Goal: Task Accomplishment & Management: Use online tool/utility

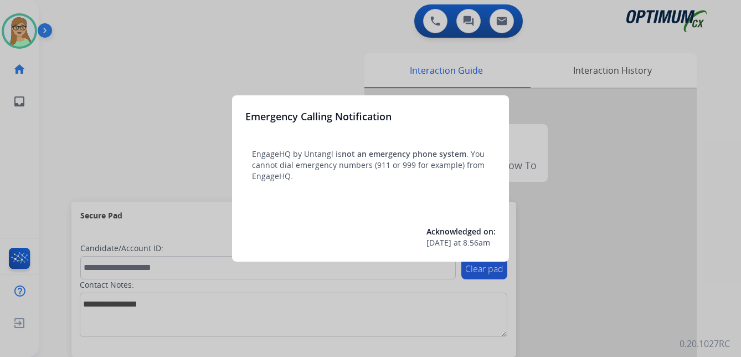
click at [140, 69] on div at bounding box center [370, 178] width 741 height 357
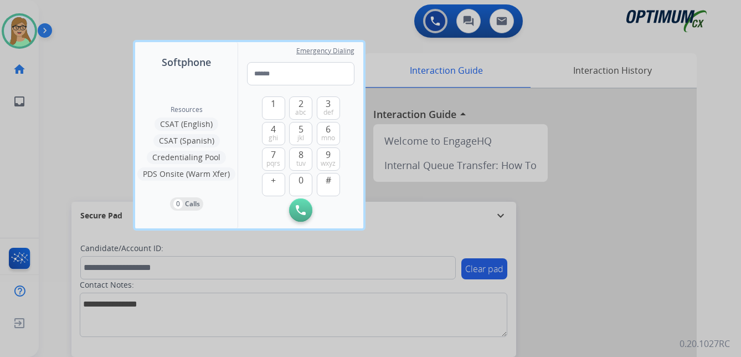
click at [76, 104] on div at bounding box center [370, 178] width 741 height 357
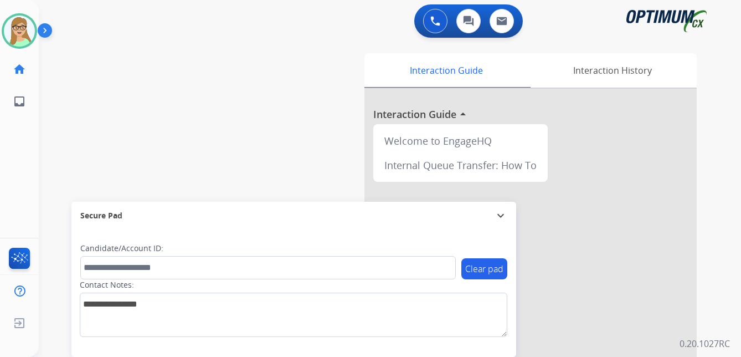
click at [44, 29] on img at bounding box center [47, 32] width 19 height 21
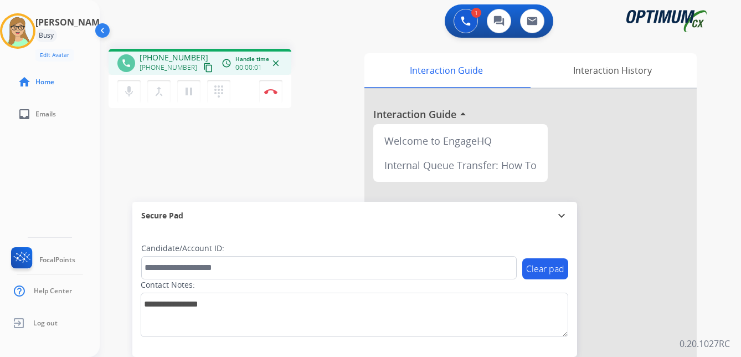
click at [203, 66] on mat-icon "content_copy" at bounding box center [208, 68] width 10 height 10
click at [272, 89] on img at bounding box center [270, 92] width 13 height 6
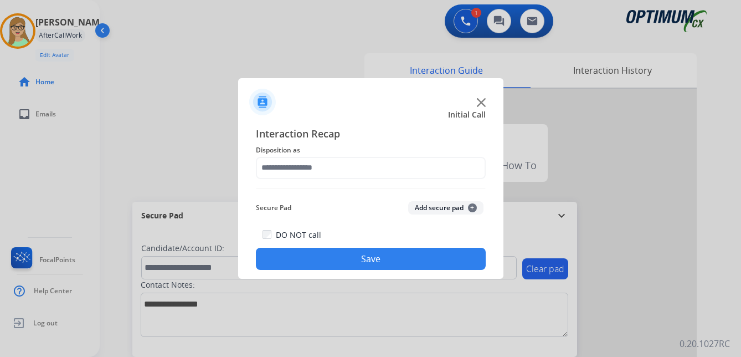
click at [290, 180] on div "Interaction Recap Disposition as Secure Pad Add secure pad + DO NOT call Save" at bounding box center [371, 198] width 230 height 145
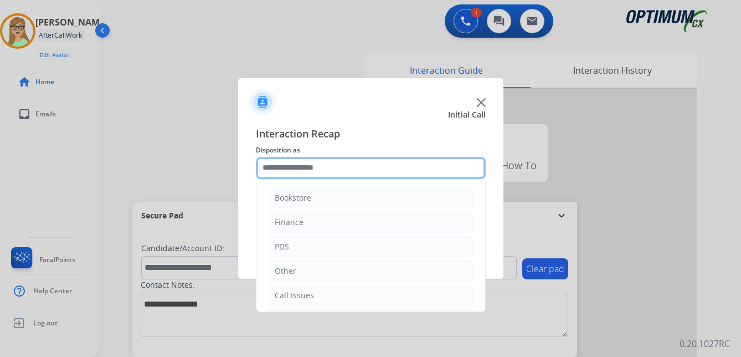
click at [303, 170] on input "text" at bounding box center [371, 168] width 230 height 22
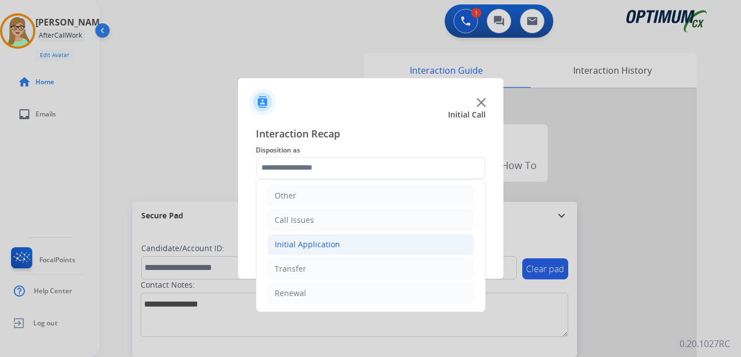
click at [310, 245] on div "Initial Application" at bounding box center [307, 244] width 65 height 11
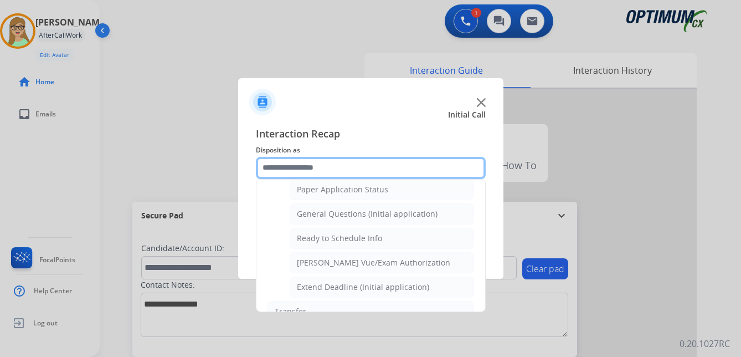
scroll to position [630, 0]
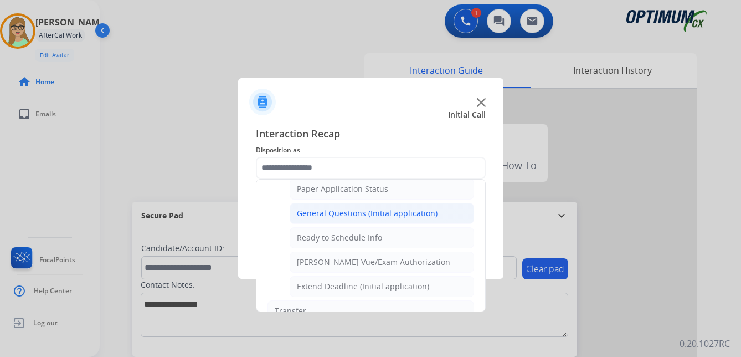
click at [324, 209] on div "General Questions (Initial application)" at bounding box center [367, 213] width 141 height 11
type input "**********"
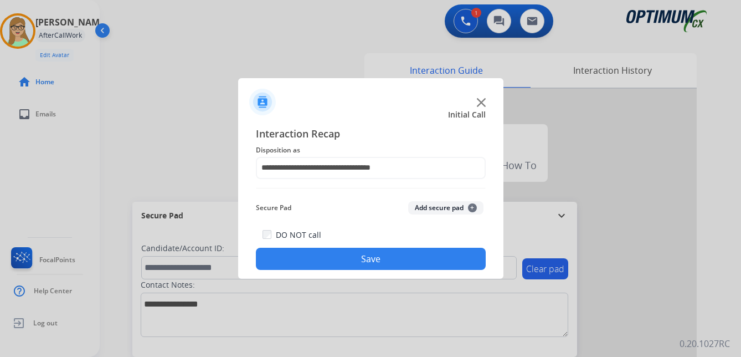
click at [310, 257] on button "Save" at bounding box center [371, 259] width 230 height 22
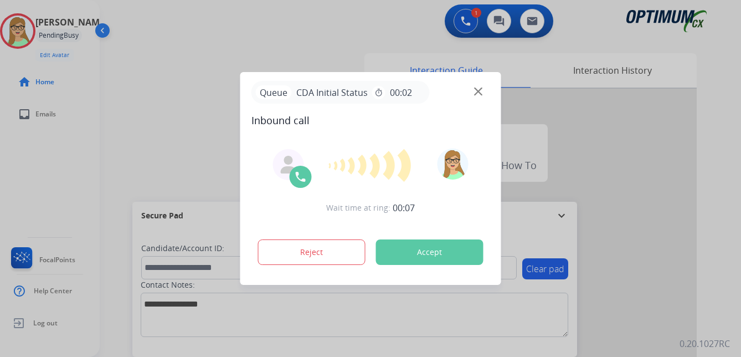
click at [149, 54] on div at bounding box center [370, 178] width 741 height 357
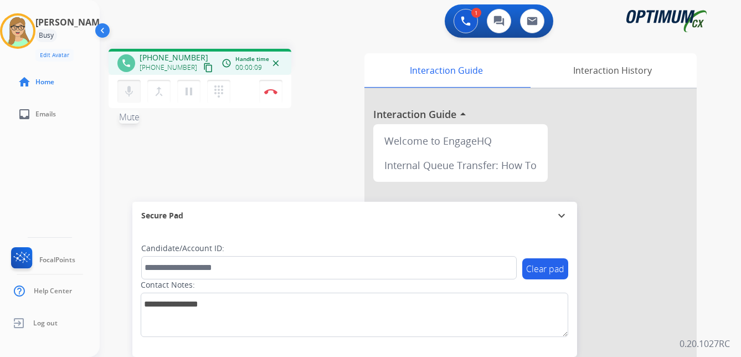
drag, startPoint x: 196, startPoint y: 68, endPoint x: 140, endPoint y: 86, distance: 58.9
click at [202, 70] on button "content_copy" at bounding box center [208, 67] width 13 height 13
click at [273, 92] on img at bounding box center [270, 92] width 13 height 6
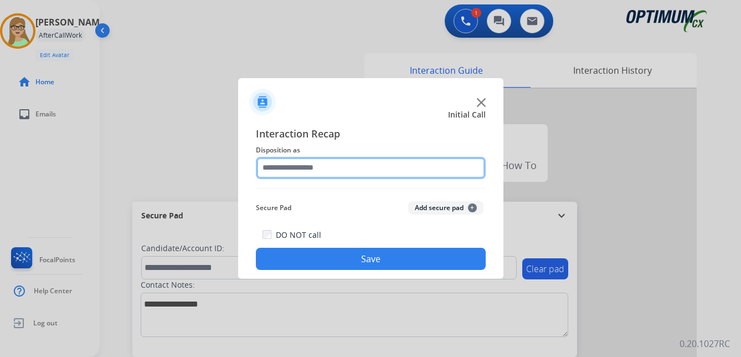
click at [306, 168] on input "text" at bounding box center [371, 168] width 230 height 22
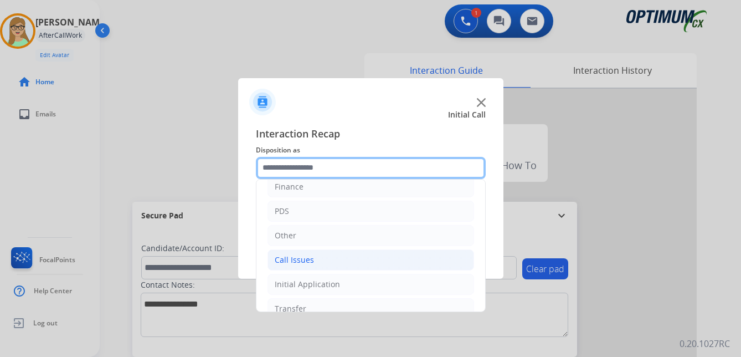
scroll to position [75, 0]
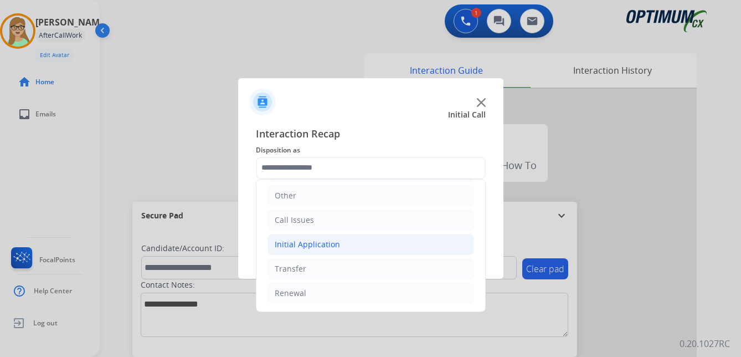
click at [317, 243] on div "Initial Application" at bounding box center [307, 244] width 65 height 11
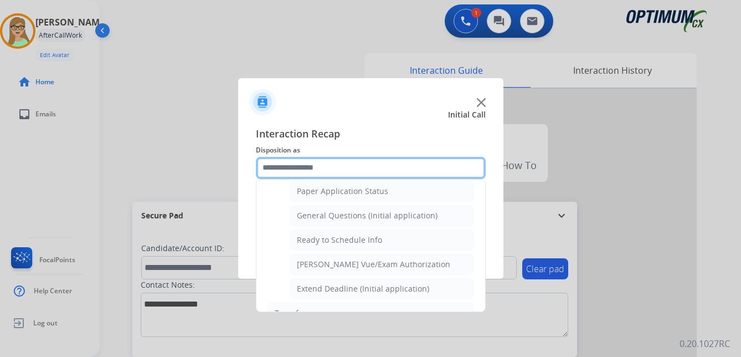
scroll to position [630, 0]
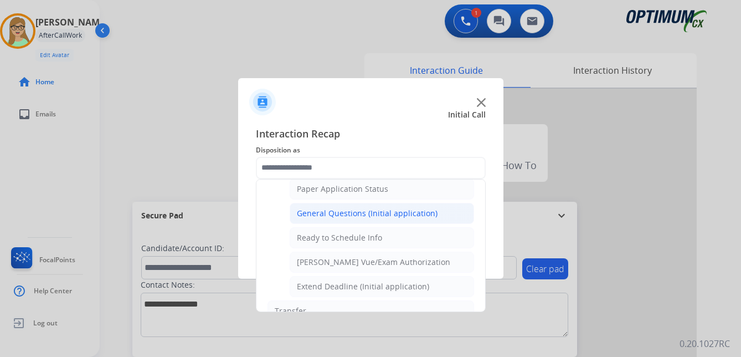
click at [341, 214] on div "General Questions (Initial application)" at bounding box center [367, 213] width 141 height 11
type input "**********"
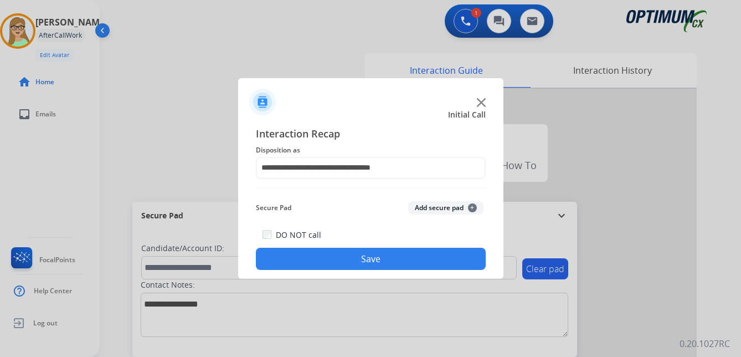
drag, startPoint x: 337, startPoint y: 259, endPoint x: 127, endPoint y: 262, distance: 210.6
click at [334, 259] on button "Save" at bounding box center [371, 259] width 230 height 22
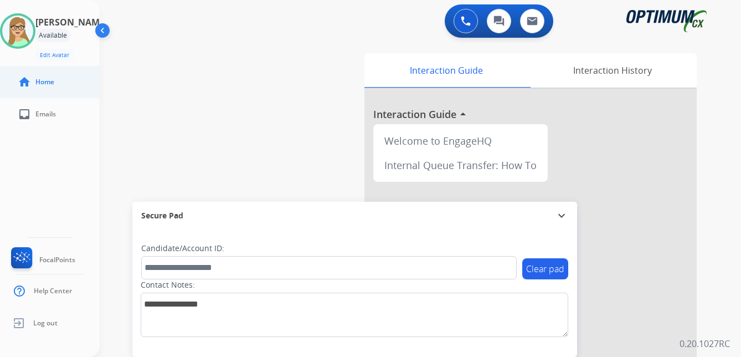
click at [5, 68] on ul "home Home" at bounding box center [50, 82] width 100 height 32
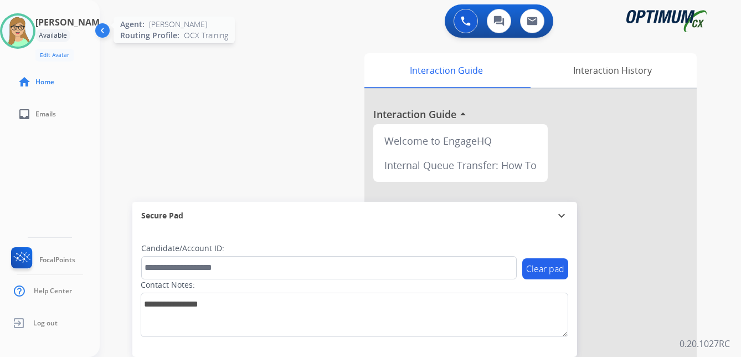
click at [32, 33] on img at bounding box center [17, 31] width 31 height 31
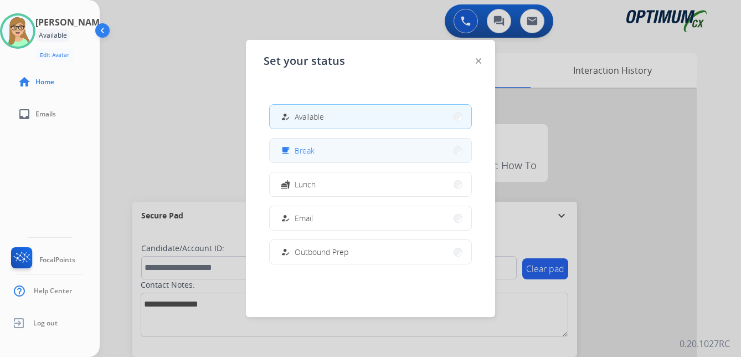
click at [295, 150] on div "free_breakfast Break" at bounding box center [297, 150] width 36 height 13
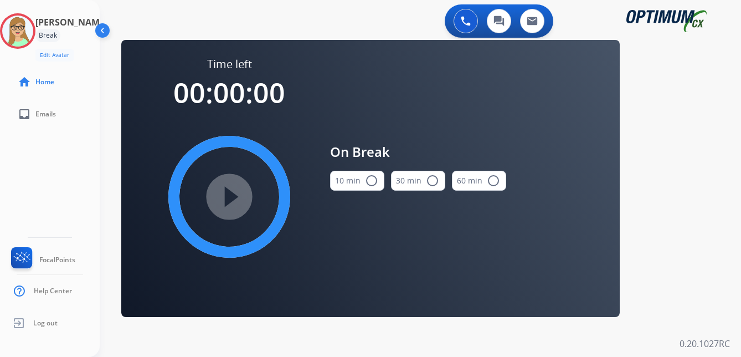
drag, startPoint x: 232, startPoint y: 183, endPoint x: 239, endPoint y: 180, distance: 7.9
click at [234, 182] on div "play_circle_filled" at bounding box center [229, 197] width 166 height 166
click at [371, 180] on mat-icon "radio_button_unchecked" at bounding box center [371, 180] width 13 height 13
click at [9, 58] on div "Patricia Break Edit Avatar Agent: Patricia Routing Profile: OCX Training" at bounding box center [50, 37] width 100 height 48
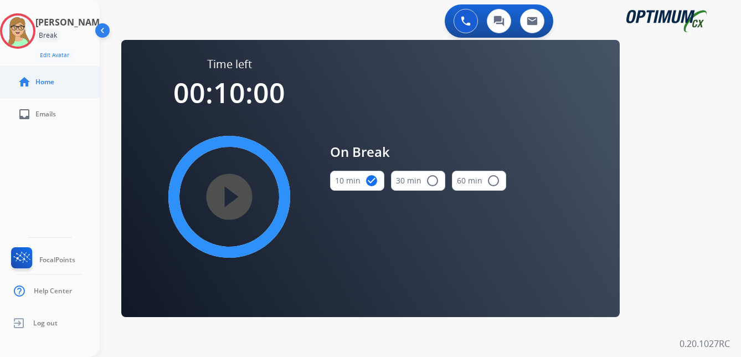
click at [6, 67] on ul "home Home" at bounding box center [50, 82] width 100 height 32
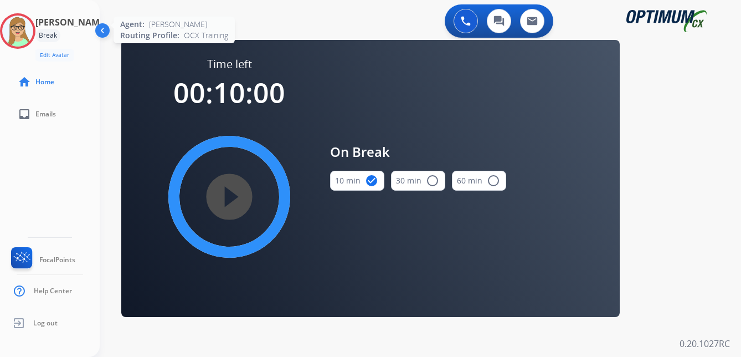
click at [33, 34] on img at bounding box center [17, 31] width 31 height 31
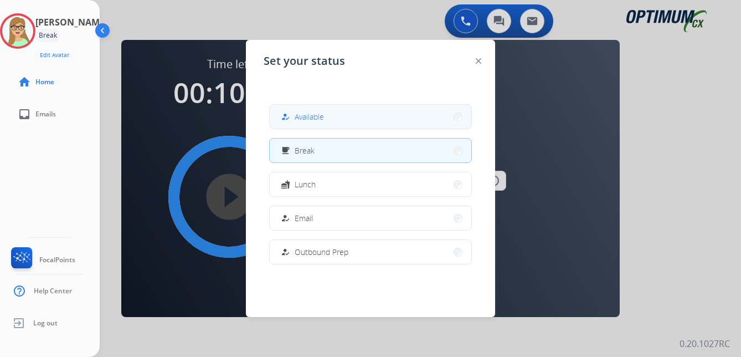
click at [299, 117] on span "Available" at bounding box center [309, 117] width 29 height 12
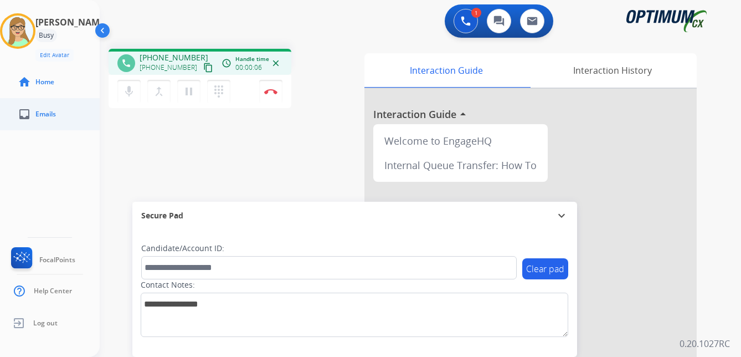
drag, startPoint x: 198, startPoint y: 68, endPoint x: 1, endPoint y: 119, distance: 203.2
click at [203, 68] on mat-icon "content_copy" at bounding box center [208, 68] width 10 height 10
click at [188, 96] on mat-icon "pause" at bounding box center [188, 91] width 13 height 13
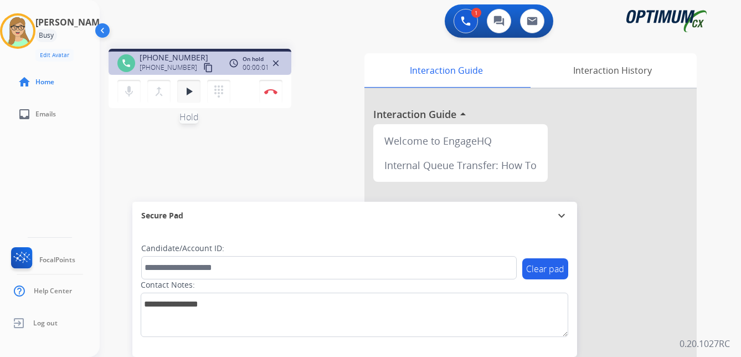
click at [193, 93] on mat-icon "play_arrow" at bounding box center [188, 91] width 13 height 13
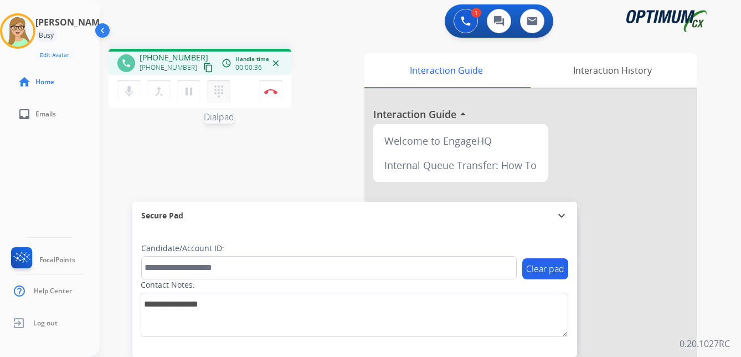
click at [221, 91] on mat-icon "dialpad" at bounding box center [218, 91] width 13 height 13
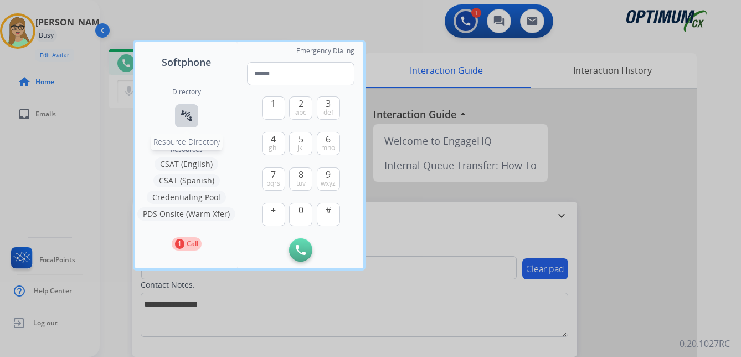
click at [193, 116] on button "connect_without_contact Resource Directory" at bounding box center [186, 115] width 23 height 23
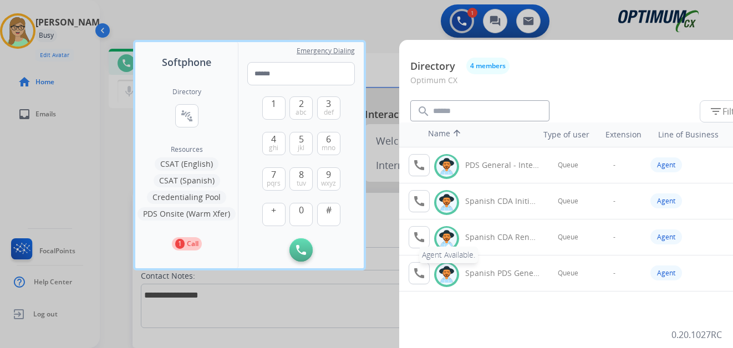
click at [418, 238] on mat-icon "call" at bounding box center [418, 237] width 13 height 13
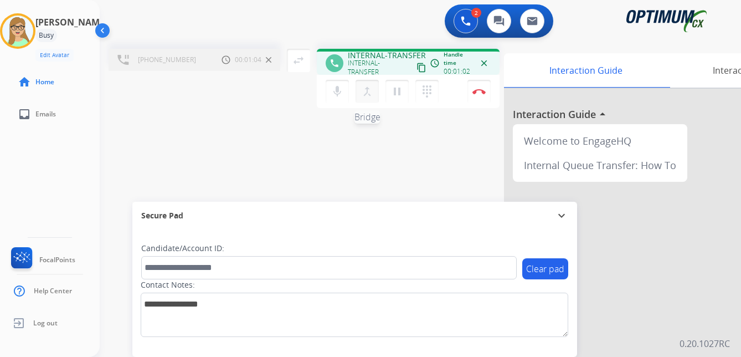
drag, startPoint x: 368, startPoint y: 93, endPoint x: 332, endPoint y: 74, distance: 40.7
click at [367, 93] on mat-icon "merge_type" at bounding box center [367, 91] width 13 height 13
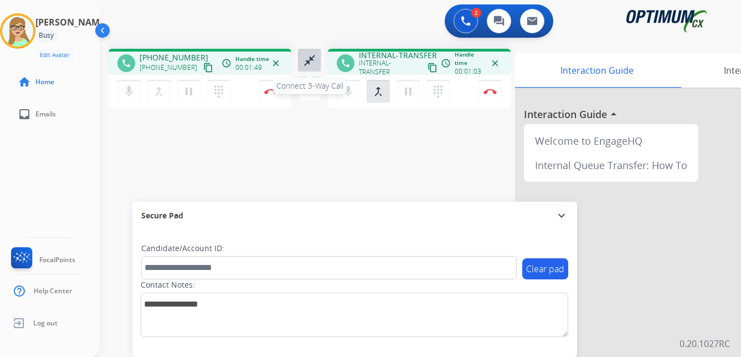
click at [308, 63] on mat-icon "close_fullscreen" at bounding box center [309, 60] width 13 height 13
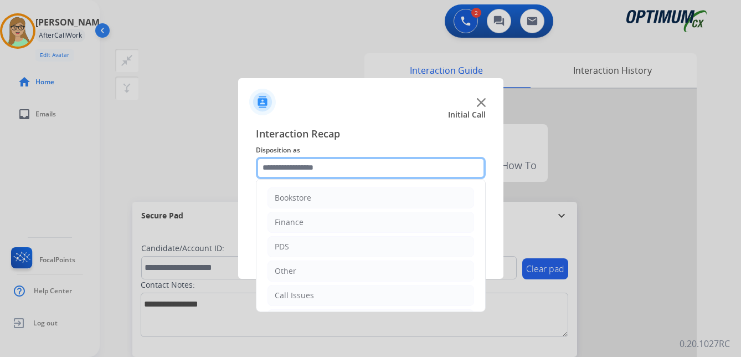
click at [305, 168] on input "text" at bounding box center [371, 168] width 230 height 22
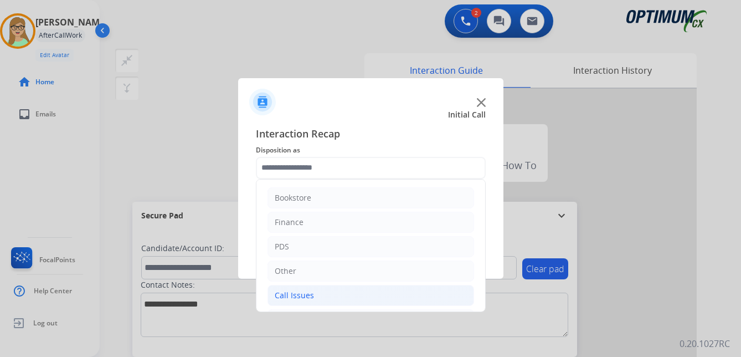
click at [302, 295] on div "Call Issues" at bounding box center [294, 295] width 39 height 11
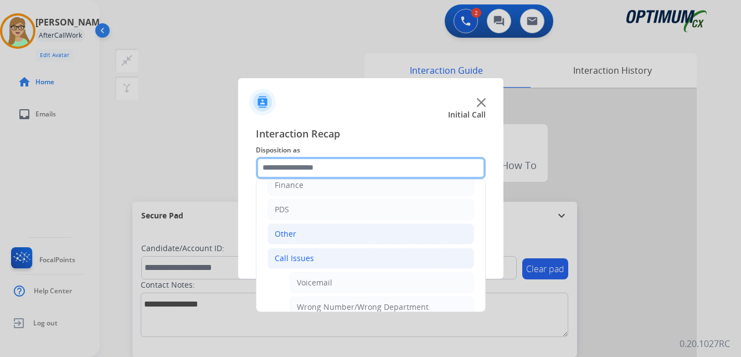
scroll to position [55, 0]
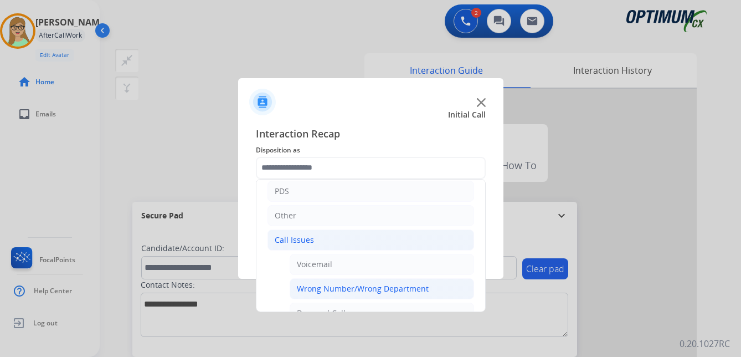
click at [321, 292] on div "Wrong Number/Wrong Department" at bounding box center [363, 288] width 132 height 11
type input "**********"
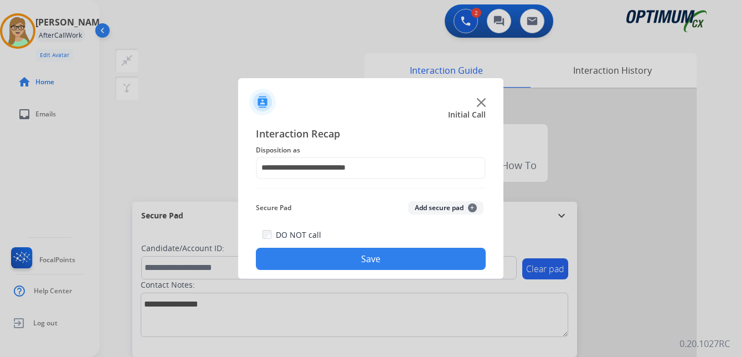
drag, startPoint x: 316, startPoint y: 272, endPoint x: 278, endPoint y: 276, distance: 37.9
click at [313, 273] on div "**********" at bounding box center [370, 198] width 265 height 162
click at [289, 268] on button "Save" at bounding box center [371, 259] width 230 height 22
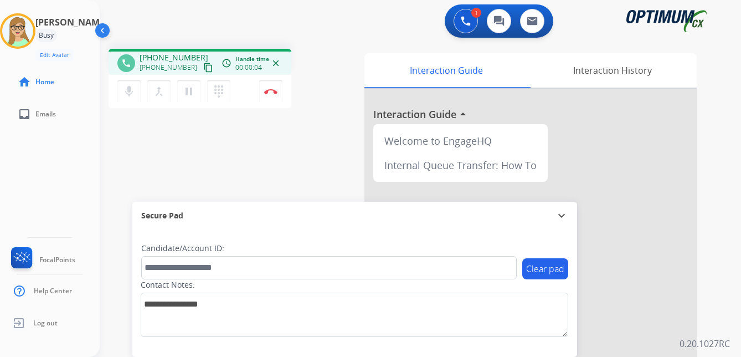
drag, startPoint x: 198, startPoint y: 69, endPoint x: 137, endPoint y: 81, distance: 62.7
click at [203, 69] on mat-icon "content_copy" at bounding box center [208, 68] width 10 height 10
click at [220, 92] on mat-icon "dialpad" at bounding box center [218, 91] width 13 height 13
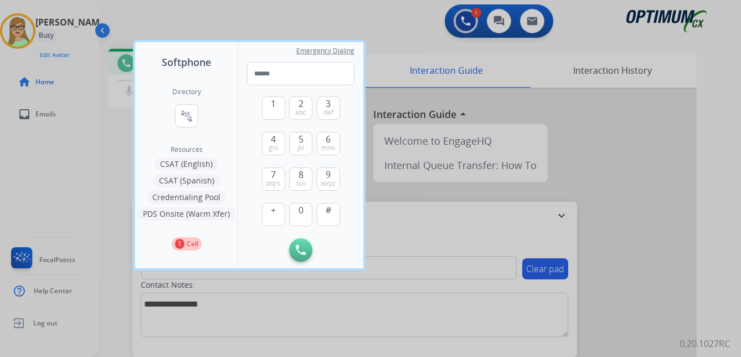
click at [199, 113] on div "Directory connect_without_contact Resource Directory" at bounding box center [186, 117] width 29 height 58
click at [180, 116] on button "connect_without_contact Resource Directory" at bounding box center [186, 115] width 23 height 23
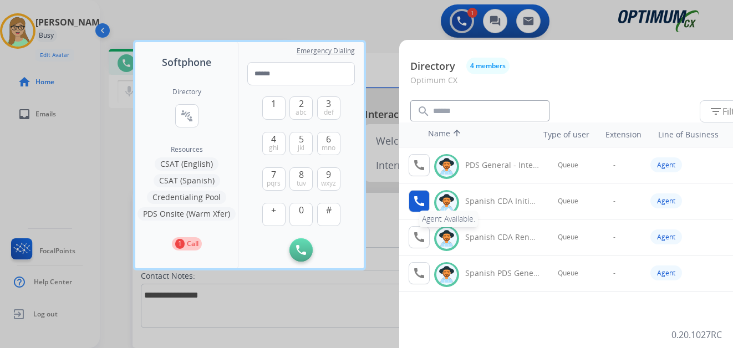
click at [420, 204] on mat-icon "call" at bounding box center [418, 201] width 13 height 13
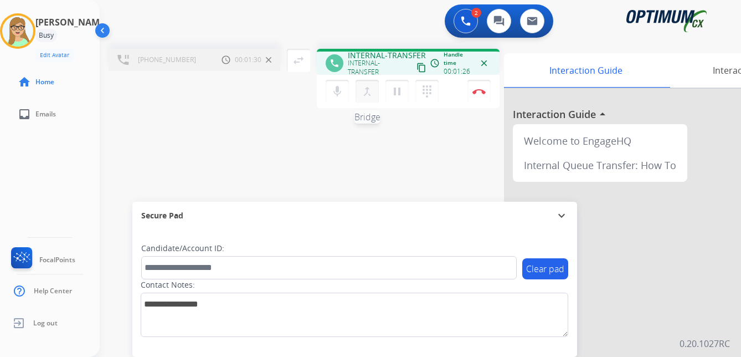
click at [365, 95] on mat-icon "merge_type" at bounding box center [367, 91] width 13 height 13
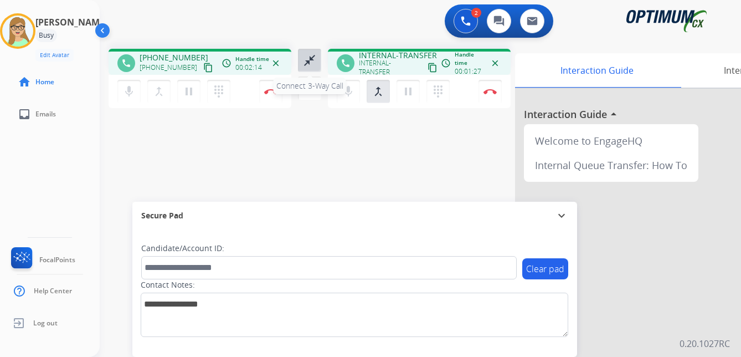
click at [304, 61] on mat-icon "close_fullscreen" at bounding box center [309, 60] width 13 height 13
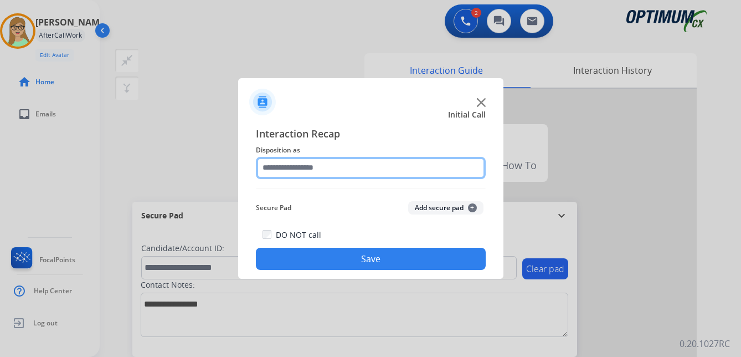
click at [296, 169] on input "text" at bounding box center [371, 168] width 230 height 22
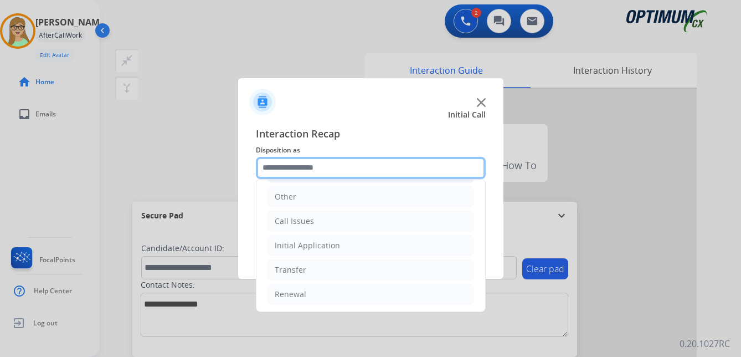
scroll to position [75, 0]
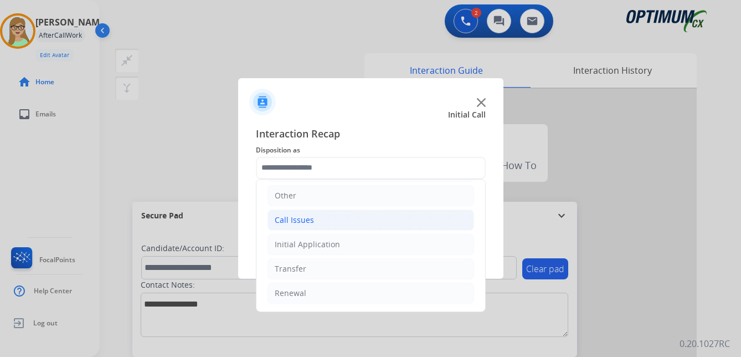
click at [301, 222] on div "Call Issues" at bounding box center [294, 219] width 39 height 11
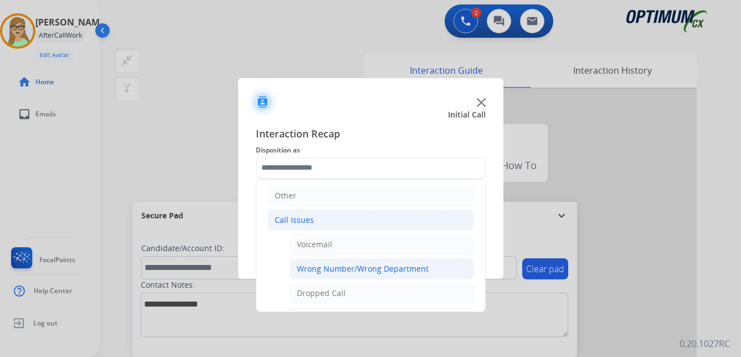
click at [339, 269] on div "Wrong Number/Wrong Department" at bounding box center [363, 268] width 132 height 11
type input "**********"
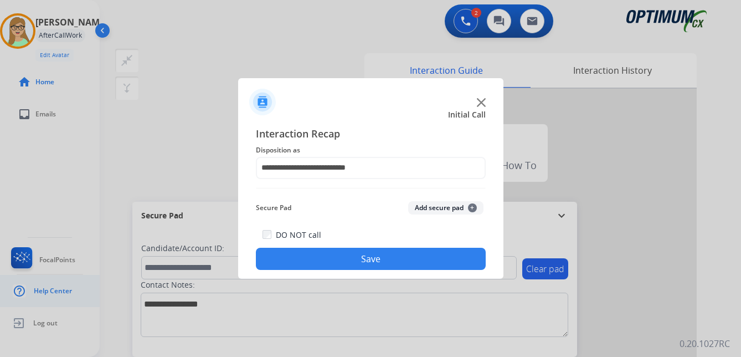
drag, startPoint x: 339, startPoint y: 260, endPoint x: 39, endPoint y: 301, distance: 302.5
click at [320, 263] on button "Save" at bounding box center [371, 259] width 230 height 22
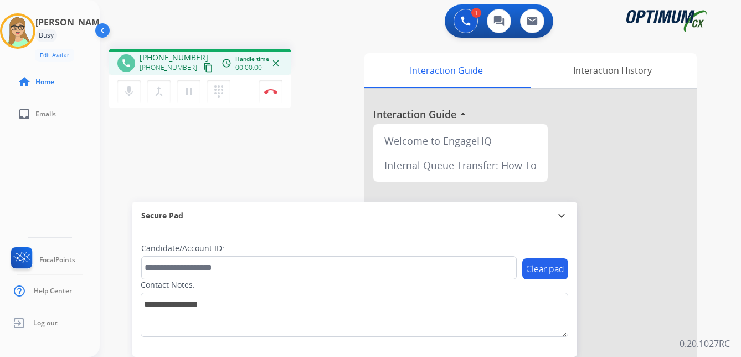
drag, startPoint x: 198, startPoint y: 69, endPoint x: 9, endPoint y: 109, distance: 193.6
click at [203, 69] on mat-icon "content_copy" at bounding box center [208, 68] width 10 height 10
click at [268, 94] on img at bounding box center [270, 92] width 13 height 6
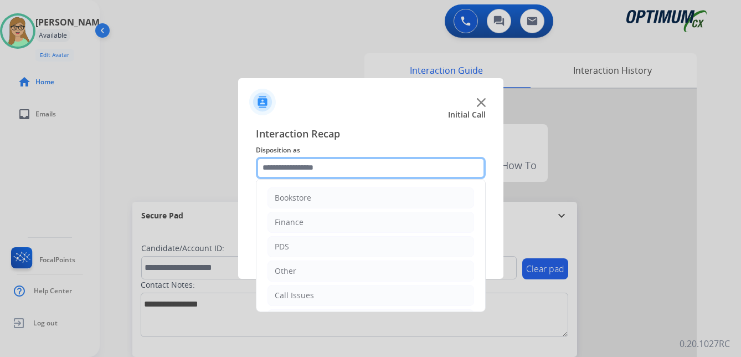
click at [291, 161] on input "text" at bounding box center [371, 168] width 230 height 22
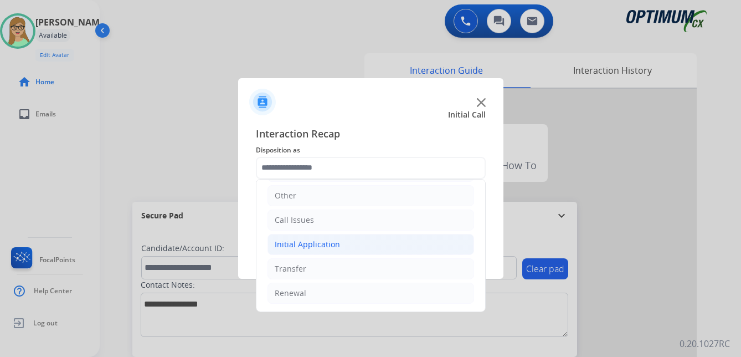
click at [304, 243] on div "Initial Application" at bounding box center [307, 244] width 65 height 11
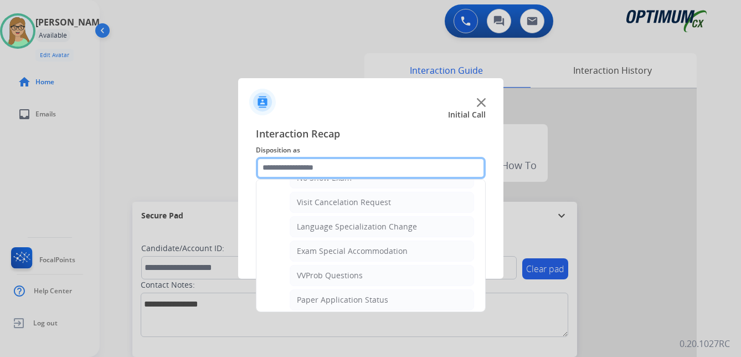
scroll to position [574, 0]
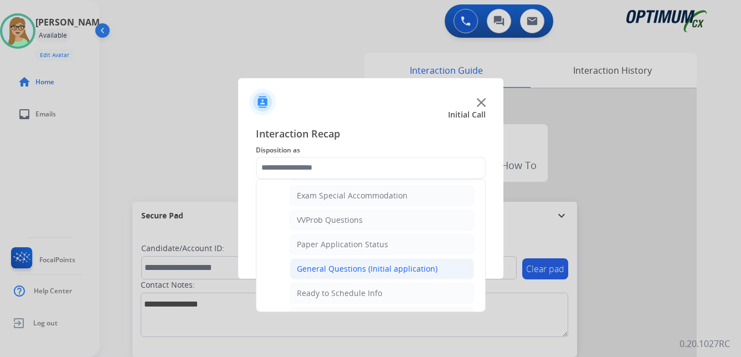
click at [343, 270] on div "General Questions (Initial application)" at bounding box center [367, 268] width 141 height 11
type input "**********"
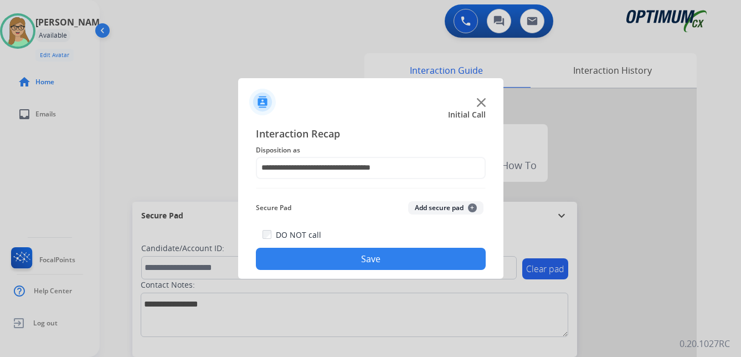
drag, startPoint x: 329, startPoint y: 262, endPoint x: 56, endPoint y: 271, distance: 273.3
click at [328, 262] on button "Save" at bounding box center [371, 259] width 230 height 22
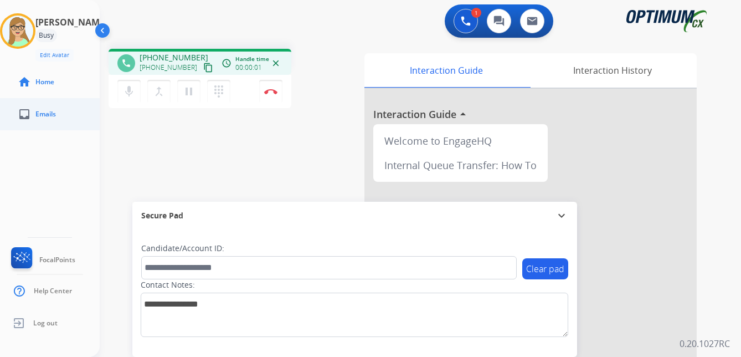
drag, startPoint x: 199, startPoint y: 70, endPoint x: 5, endPoint y: 121, distance: 200.5
click at [203, 70] on mat-icon "content_copy" at bounding box center [208, 68] width 10 height 10
click at [272, 90] on img at bounding box center [270, 92] width 13 height 6
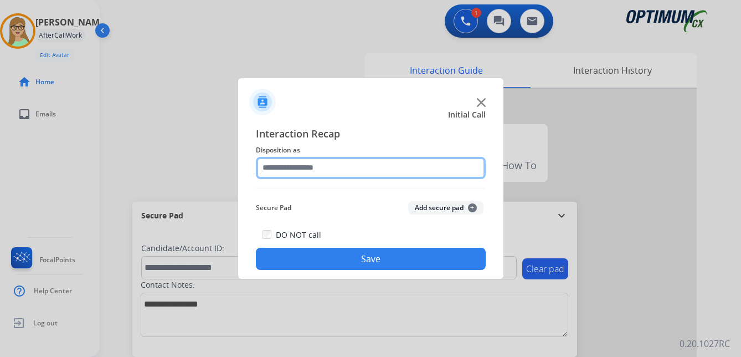
click at [306, 170] on input "text" at bounding box center [371, 168] width 230 height 22
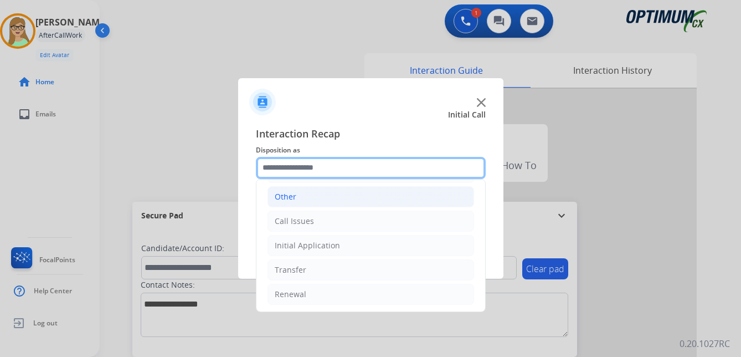
scroll to position [75, 0]
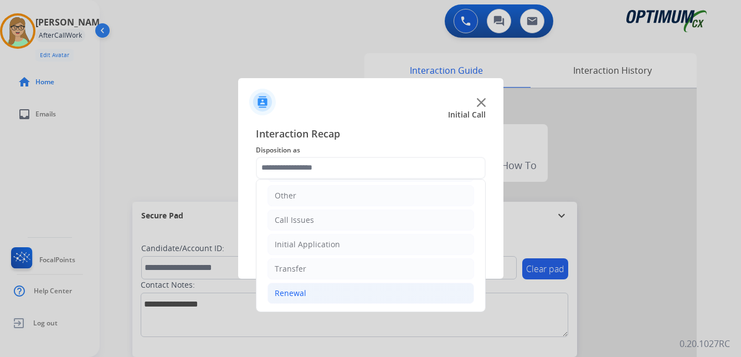
click at [289, 293] on div "Renewal" at bounding box center [291, 293] width 32 height 11
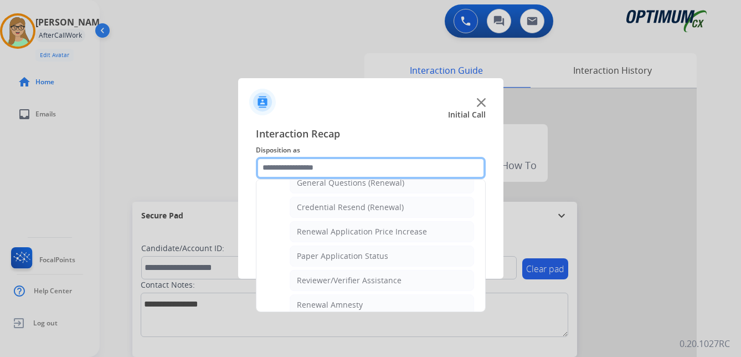
scroll to position [317, 0]
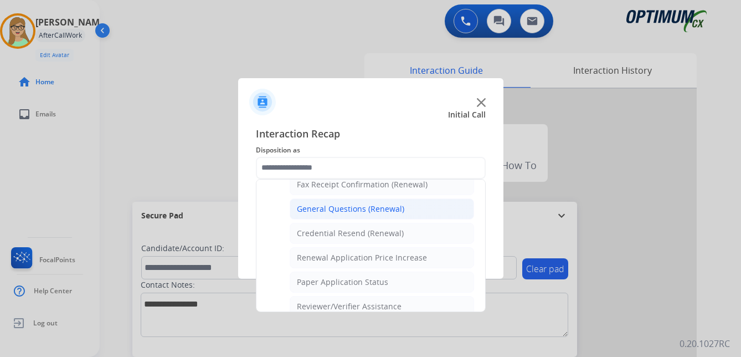
click at [328, 208] on div "General Questions (Renewal)" at bounding box center [351, 208] width 108 height 11
type input "**********"
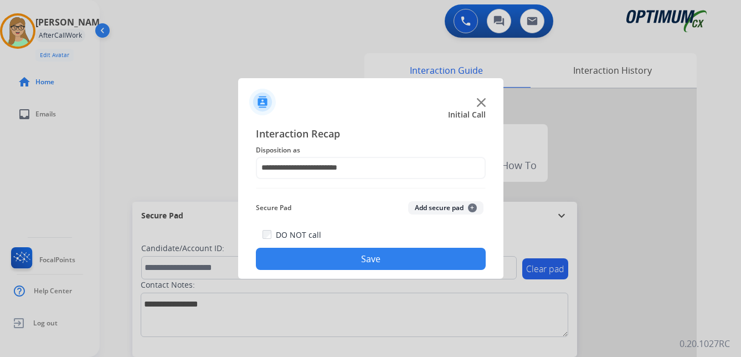
click at [308, 257] on button "Save" at bounding box center [371, 259] width 230 height 22
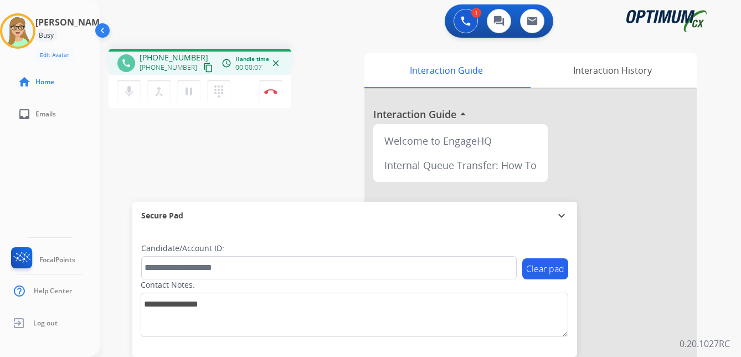
click at [6, 132] on div "Patricia Busy Edit Avatar Agent: Patricia Routing Profile: OCX Training home Ho…" at bounding box center [50, 178] width 100 height 357
click at [203, 68] on mat-icon "content_copy" at bounding box center [208, 68] width 10 height 10
click at [271, 90] on img at bounding box center [270, 92] width 13 height 6
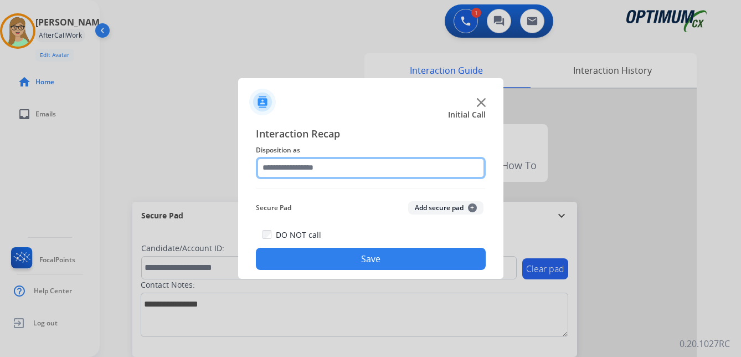
click at [292, 166] on input "text" at bounding box center [371, 168] width 230 height 22
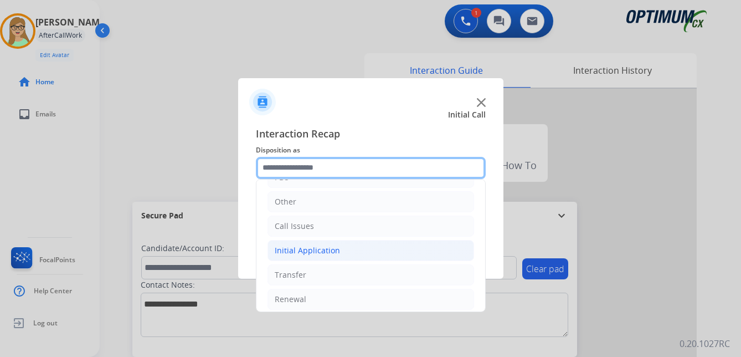
scroll to position [75, 0]
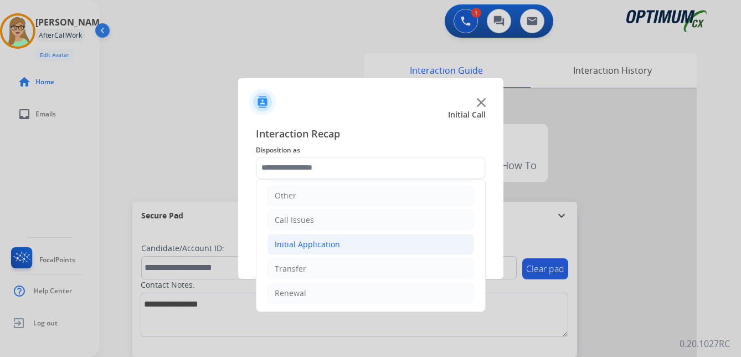
click at [316, 245] on div "Initial Application" at bounding box center [307, 244] width 65 height 11
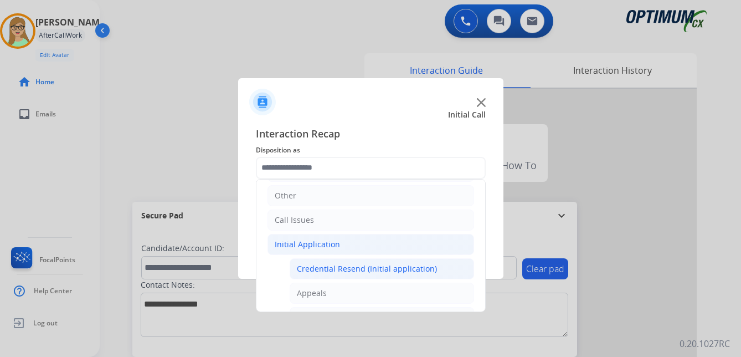
click at [326, 270] on div "Credential Resend (Initial application)" at bounding box center [367, 268] width 140 height 11
type input "**********"
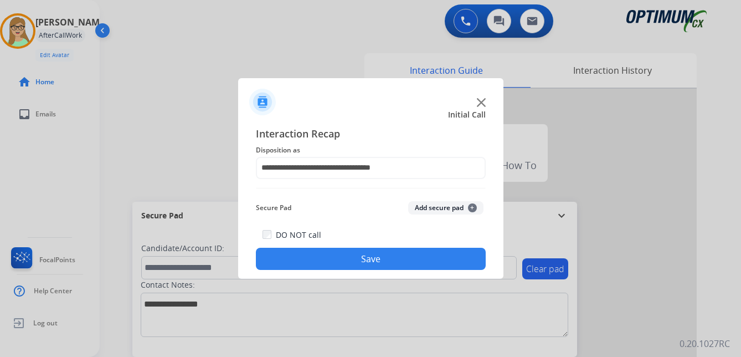
drag, startPoint x: 324, startPoint y: 260, endPoint x: 77, endPoint y: 239, distance: 247.5
click at [321, 260] on button "Save" at bounding box center [371, 259] width 230 height 22
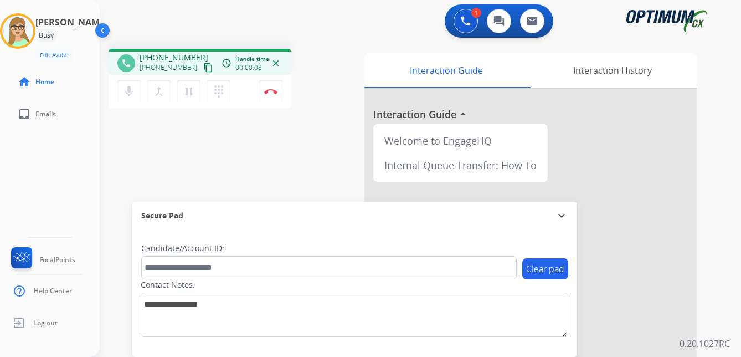
click at [203, 69] on mat-icon "content_copy" at bounding box center [208, 68] width 10 height 10
click at [274, 91] on img at bounding box center [270, 92] width 13 height 6
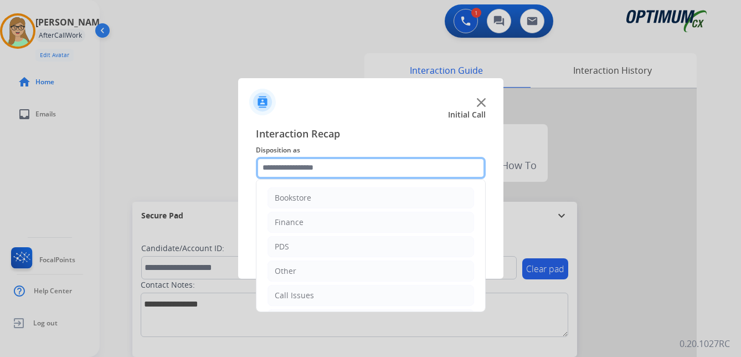
click at [300, 167] on input "text" at bounding box center [371, 168] width 230 height 22
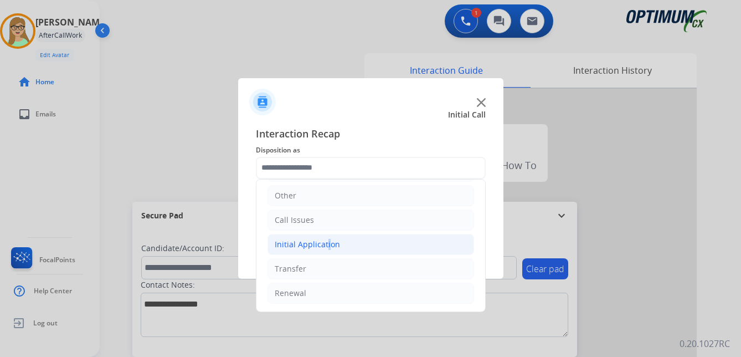
click at [325, 243] on div "Initial Application" at bounding box center [307, 244] width 65 height 11
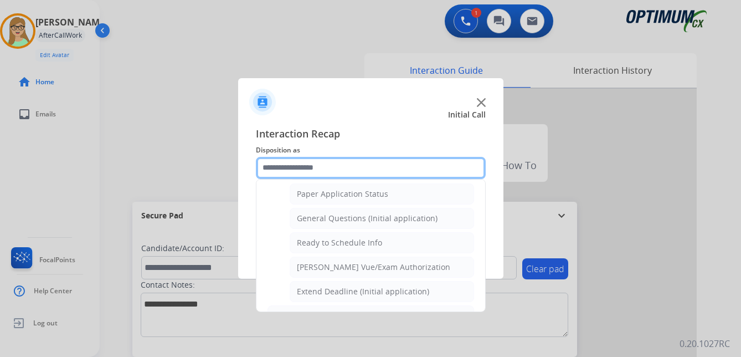
scroll to position [630, 0]
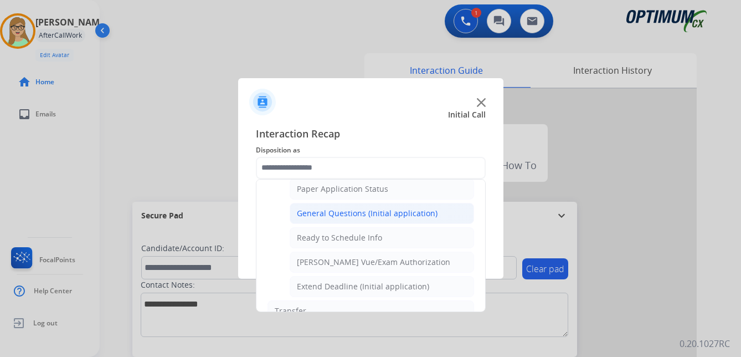
click at [357, 213] on div "General Questions (Initial application)" at bounding box center [367, 213] width 141 height 11
type input "**********"
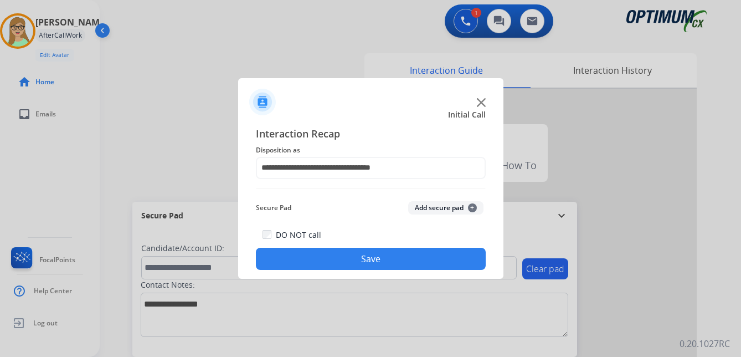
drag, startPoint x: 329, startPoint y: 252, endPoint x: 313, endPoint y: 253, distance: 16.2
click at [319, 253] on button "Save" at bounding box center [371, 259] width 230 height 22
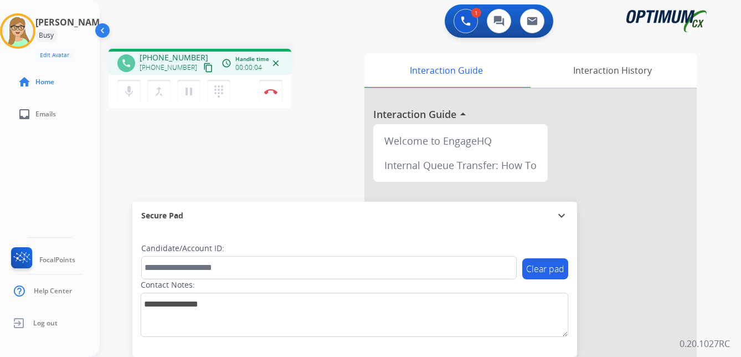
click at [203, 67] on mat-icon "content_copy" at bounding box center [208, 68] width 10 height 10
click at [268, 91] on img at bounding box center [270, 92] width 13 height 6
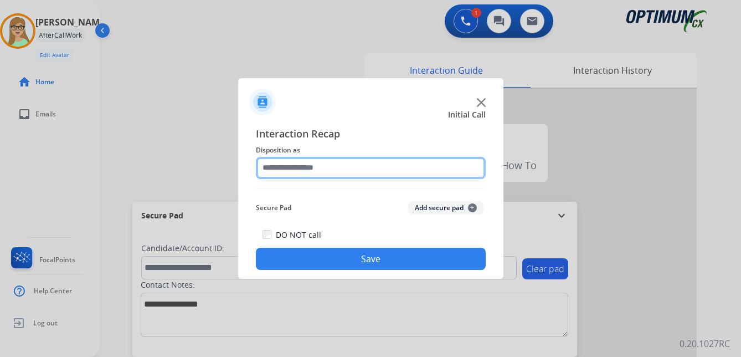
click at [287, 167] on input "text" at bounding box center [371, 168] width 230 height 22
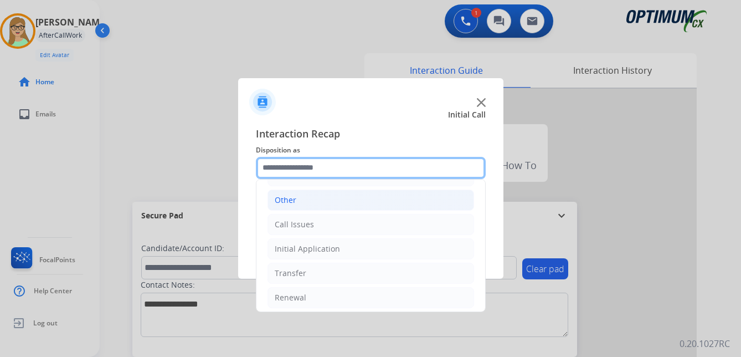
scroll to position [75, 0]
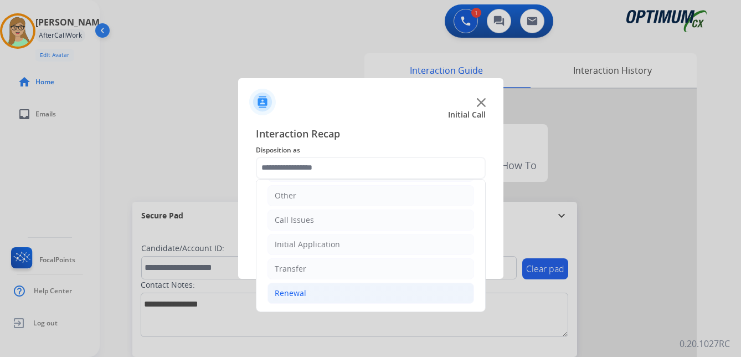
click at [289, 294] on div "Renewal" at bounding box center [291, 293] width 32 height 11
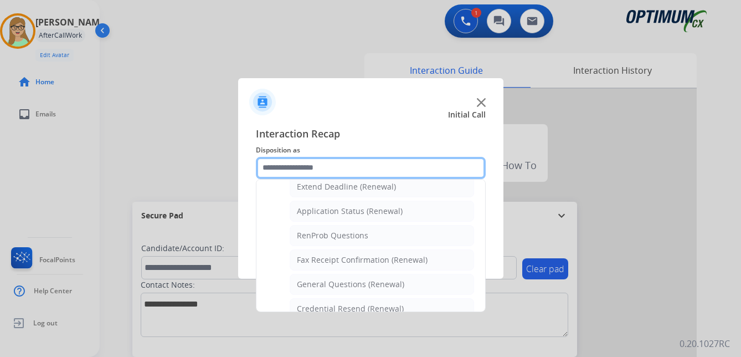
scroll to position [297, 0]
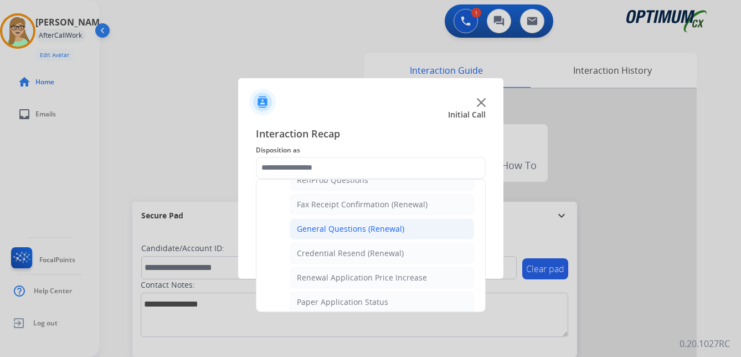
click at [325, 228] on div "General Questions (Renewal)" at bounding box center [351, 228] width 108 height 11
type input "**********"
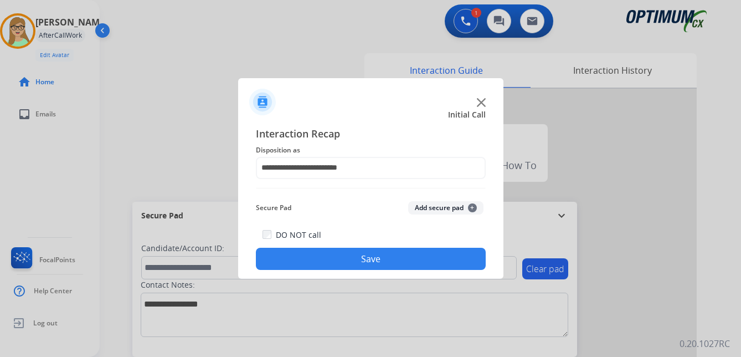
drag, startPoint x: 313, startPoint y: 257, endPoint x: 1, endPoint y: 252, distance: 312.6
click at [310, 257] on button "Save" at bounding box center [371, 259] width 230 height 22
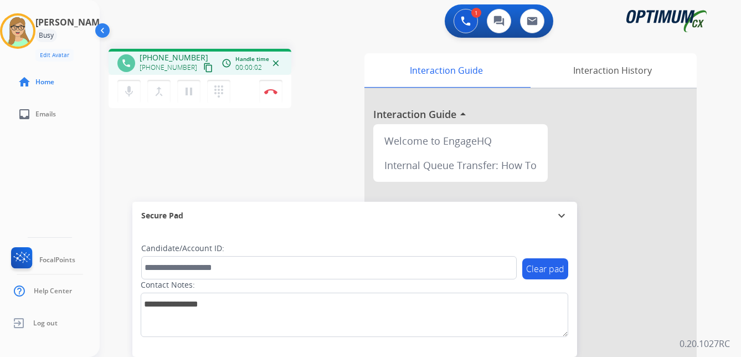
click at [203, 67] on mat-icon "content_copy" at bounding box center [208, 68] width 10 height 10
click at [275, 91] on img at bounding box center [270, 92] width 13 height 6
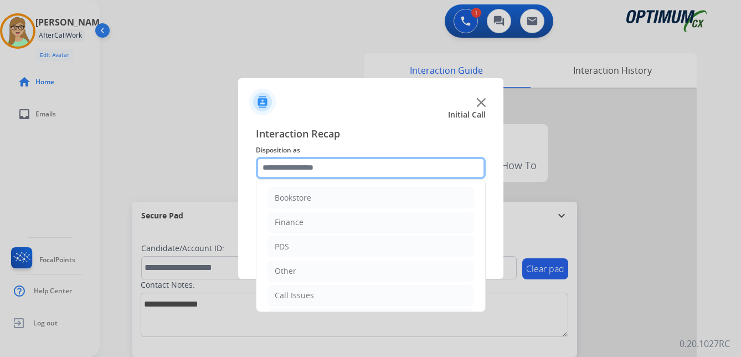
click at [296, 168] on input "text" at bounding box center [371, 168] width 230 height 22
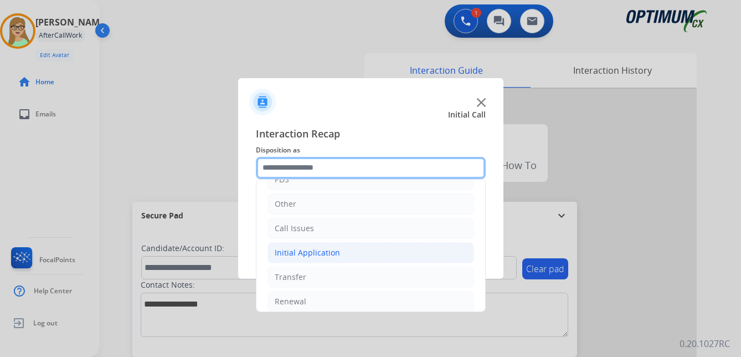
scroll to position [75, 0]
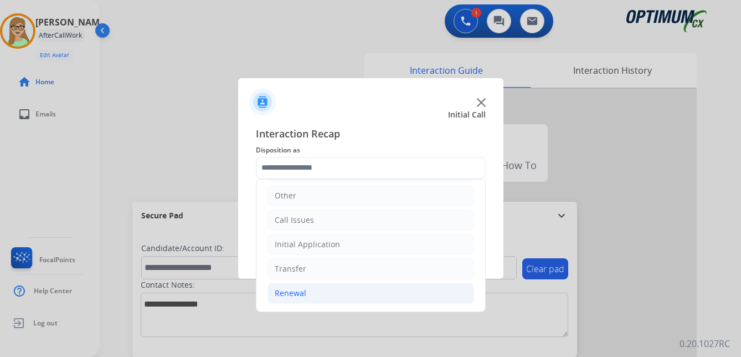
click at [294, 294] on div "Renewal" at bounding box center [291, 293] width 32 height 11
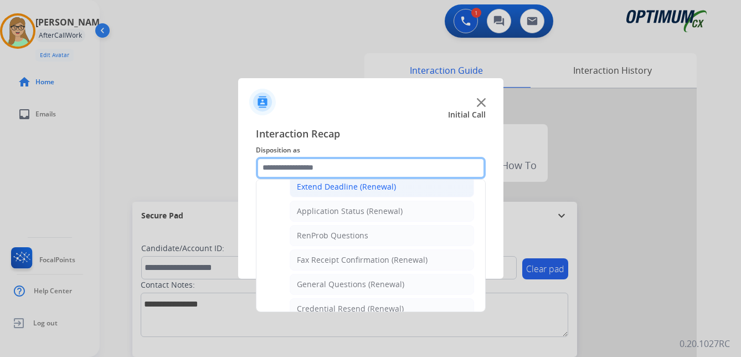
scroll to position [297, 0]
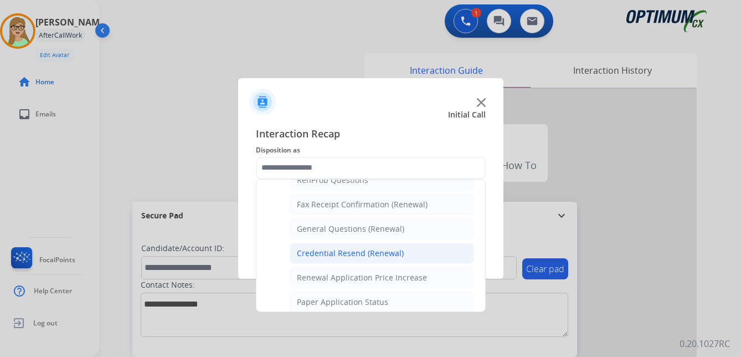
click at [343, 255] on div "Credential Resend (Renewal)" at bounding box center [350, 253] width 107 height 11
type input "**********"
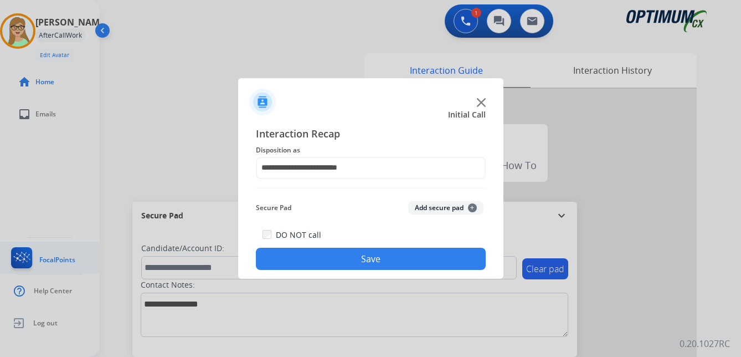
drag, startPoint x: 337, startPoint y: 263, endPoint x: 0, endPoint y: 252, distance: 337.6
click at [328, 263] on button "Save" at bounding box center [371, 259] width 230 height 22
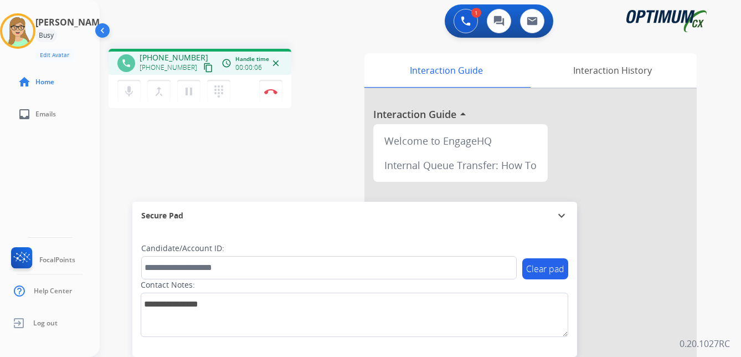
click at [203, 70] on mat-icon "content_copy" at bounding box center [208, 68] width 10 height 10
click at [189, 93] on mat-icon "pause" at bounding box center [188, 91] width 13 height 13
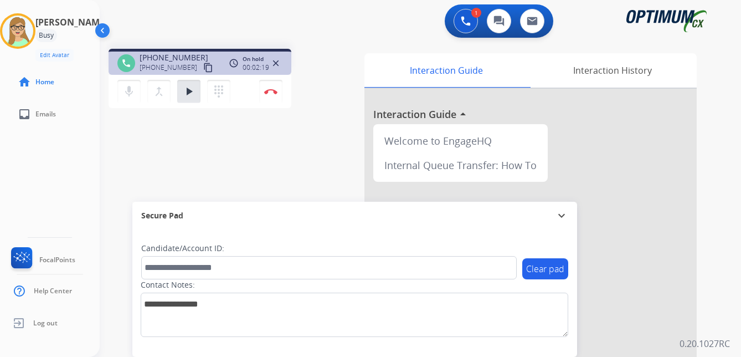
click at [5, 176] on div "Patricia Busy Edit Avatar Agent: Patricia Routing Profile: OCX Training home Ho…" at bounding box center [50, 178] width 100 height 357
click at [189, 90] on mat-icon "play_arrow" at bounding box center [188, 91] width 13 height 13
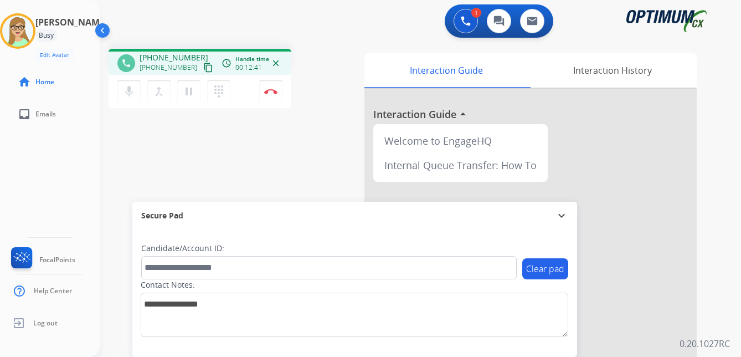
click at [11, 197] on div "Patricia Busy Edit Avatar Agent: Patricia Routing Profile: OCX Training home Ho…" at bounding box center [50, 178] width 100 height 357
click at [275, 92] on img at bounding box center [270, 92] width 13 height 6
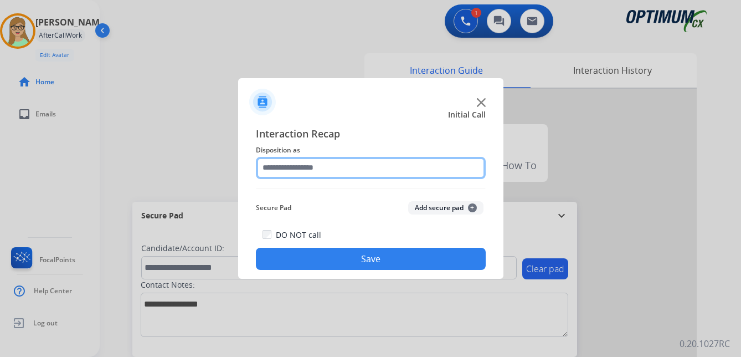
click at [313, 172] on input "text" at bounding box center [371, 168] width 230 height 22
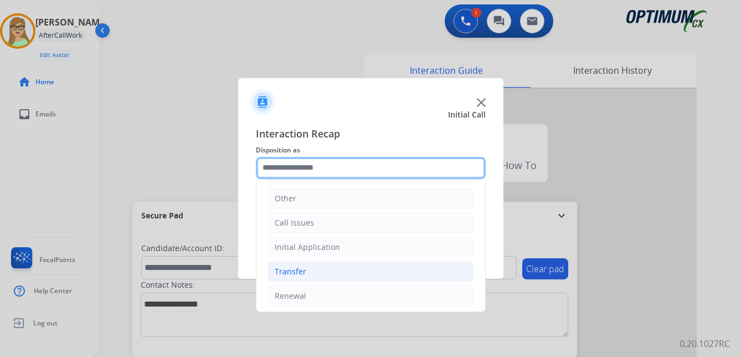
scroll to position [75, 0]
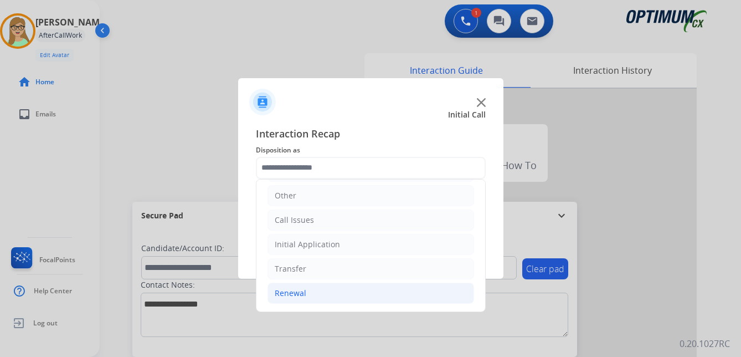
click at [294, 291] on div "Renewal" at bounding box center [291, 293] width 32 height 11
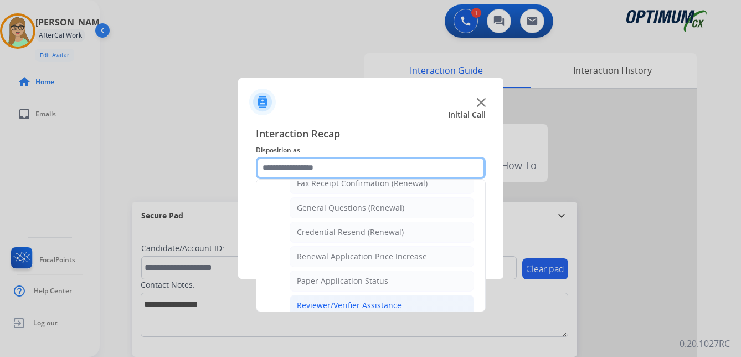
scroll to position [317, 0]
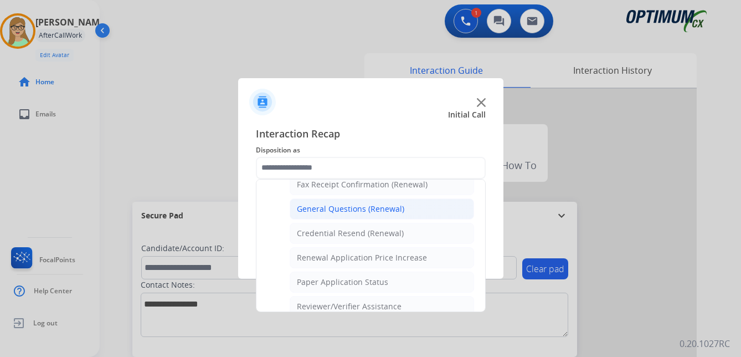
click at [340, 211] on div "General Questions (Renewal)" at bounding box center [351, 208] width 108 height 11
type input "**********"
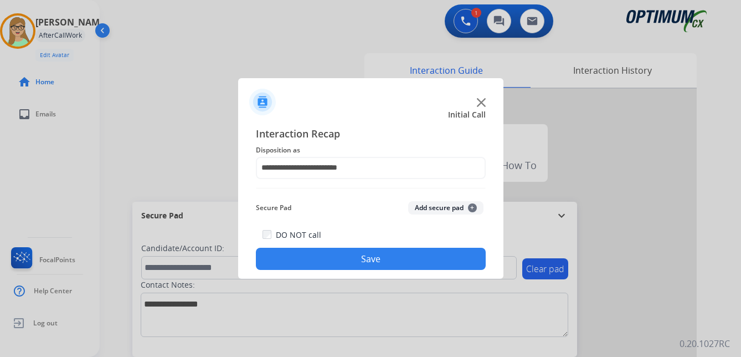
click at [327, 253] on button "Save" at bounding box center [371, 259] width 230 height 22
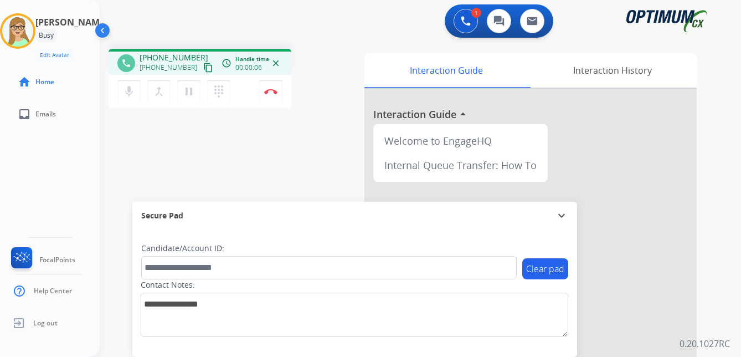
drag, startPoint x: 196, startPoint y: 69, endPoint x: 111, endPoint y: 89, distance: 86.7
click at [203, 69] on mat-icon "content_copy" at bounding box center [208, 68] width 10 height 10
click at [272, 91] on img at bounding box center [270, 92] width 13 height 6
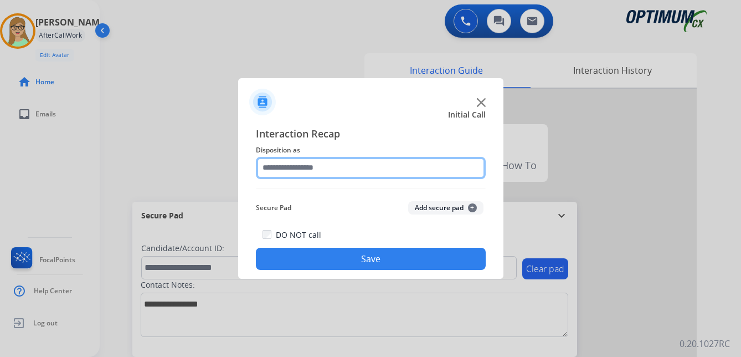
click at [316, 168] on input "text" at bounding box center [371, 168] width 230 height 22
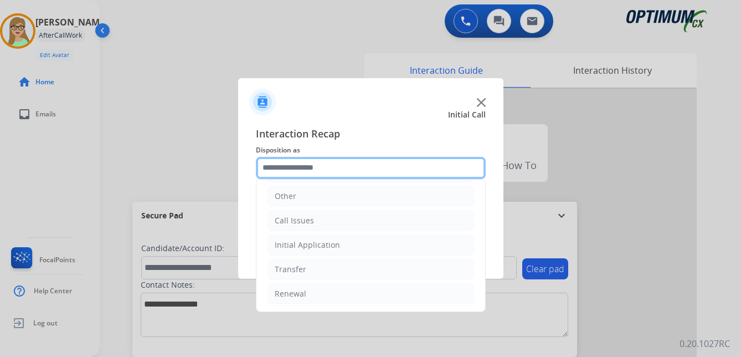
scroll to position [75, 0]
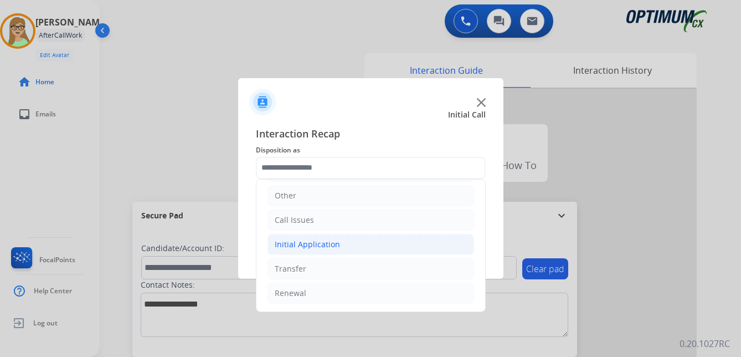
click at [308, 245] on div "Initial Application" at bounding box center [307, 244] width 65 height 11
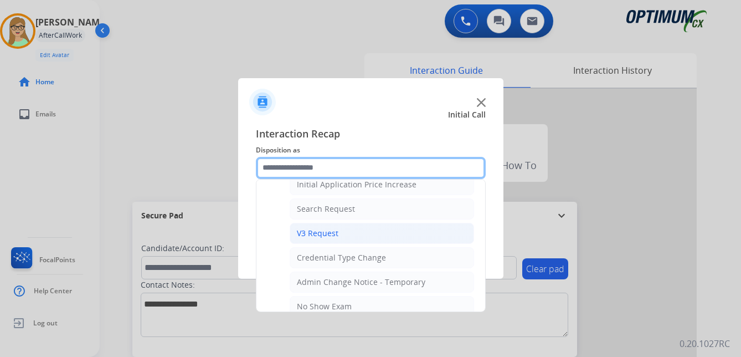
scroll to position [408, 0]
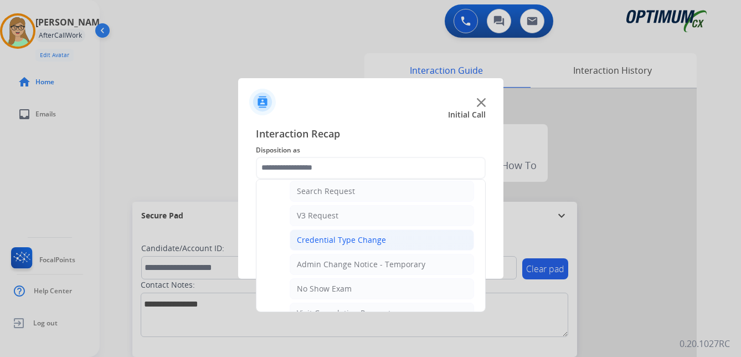
click at [344, 240] on div "Credential Type Change" at bounding box center [341, 239] width 89 height 11
type input "**********"
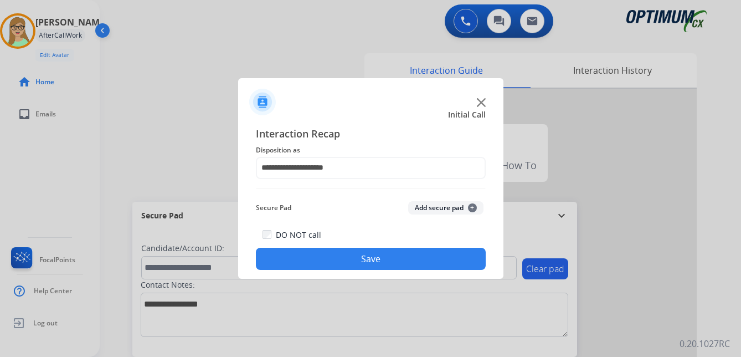
click at [338, 258] on button "Save" at bounding box center [371, 259] width 230 height 22
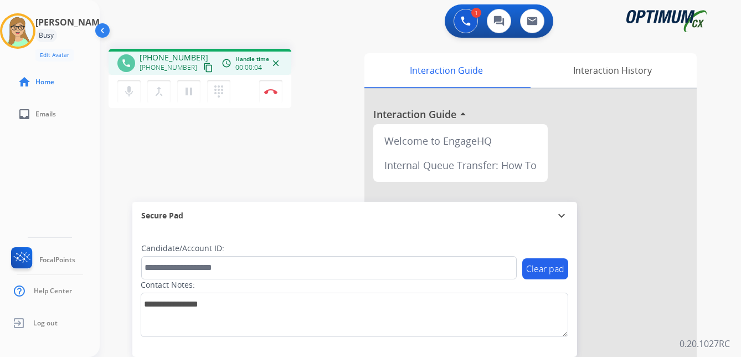
drag, startPoint x: 196, startPoint y: 65, endPoint x: 115, endPoint y: 84, distance: 83.1
click at [203, 65] on mat-icon "content_copy" at bounding box center [208, 68] width 10 height 10
click at [278, 95] on button "Disconnect" at bounding box center [270, 91] width 23 height 23
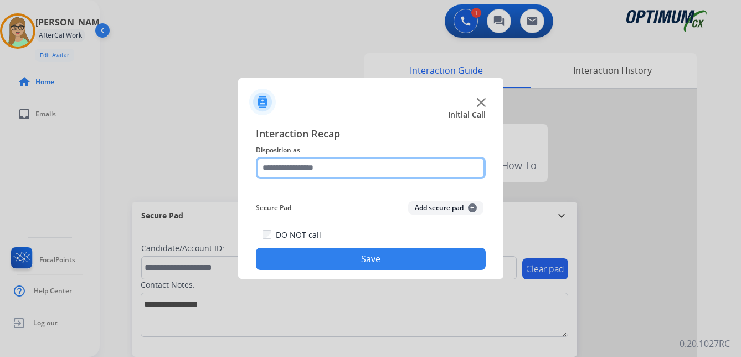
click at [290, 166] on input "text" at bounding box center [371, 168] width 230 height 22
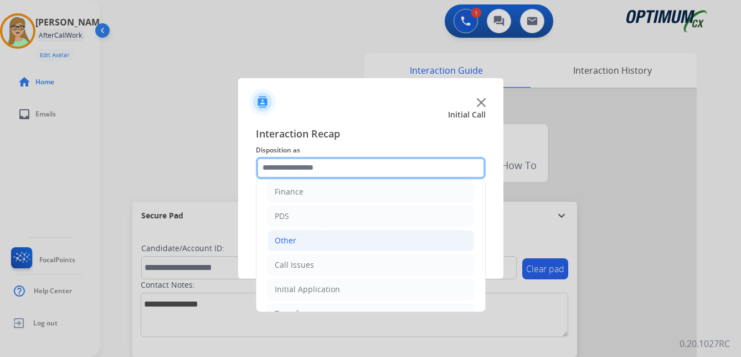
scroll to position [55, 0]
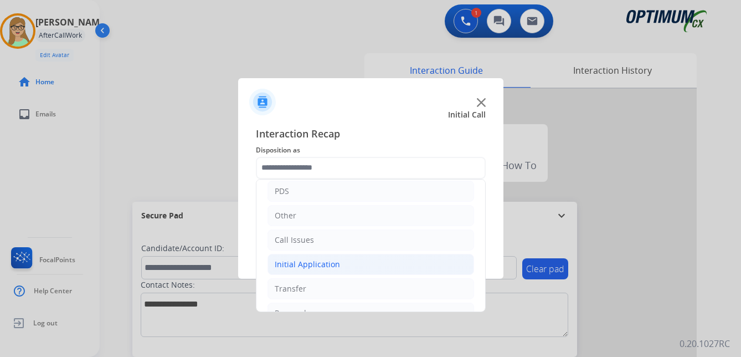
click at [322, 264] on div "Initial Application" at bounding box center [307, 264] width 65 height 11
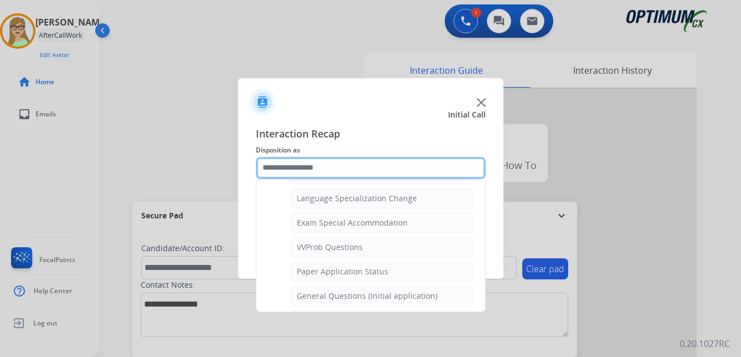
scroll to position [554, 0]
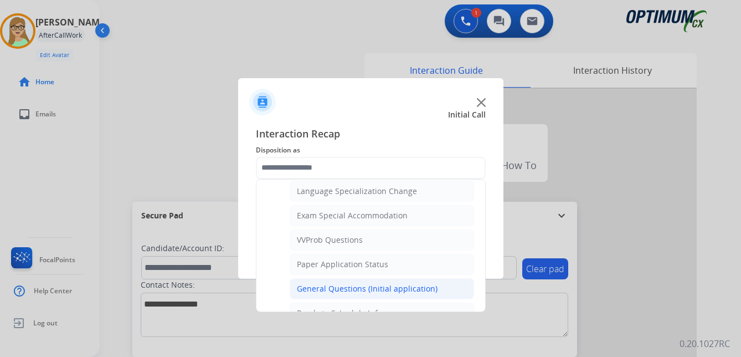
click at [324, 290] on div "General Questions (Initial application)" at bounding box center [367, 288] width 141 height 11
type input "**********"
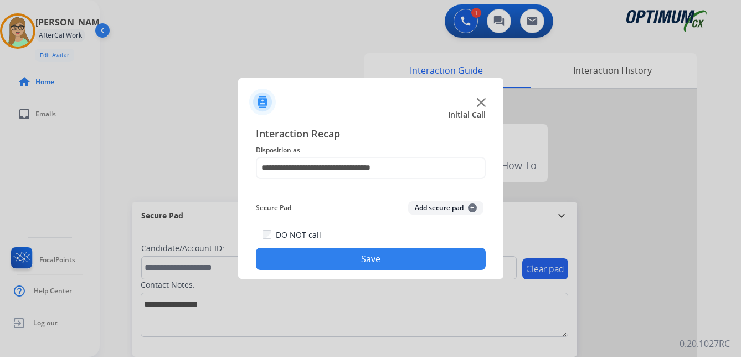
click at [330, 263] on button "Save" at bounding box center [371, 259] width 230 height 22
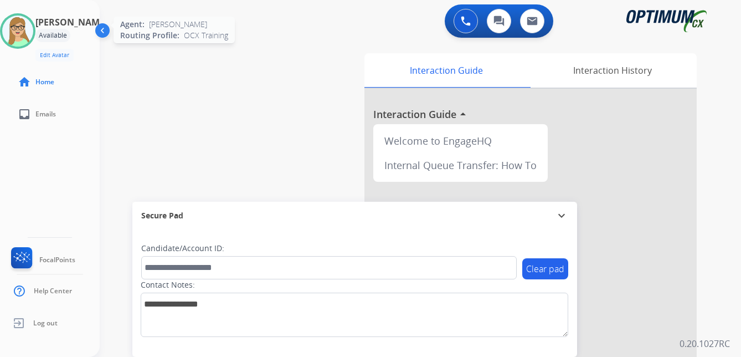
click at [32, 28] on img at bounding box center [17, 31] width 31 height 31
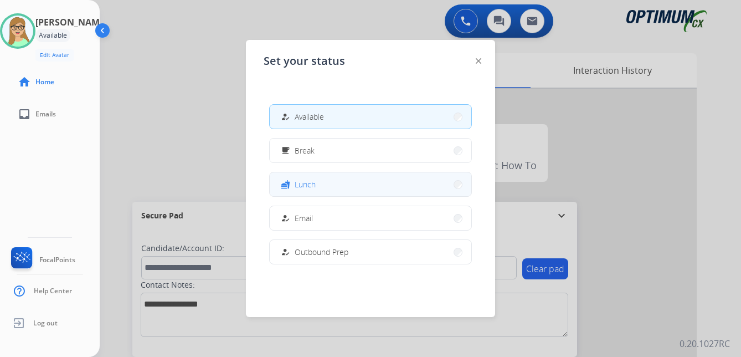
click at [300, 185] on span "Lunch" at bounding box center [305, 184] width 21 height 12
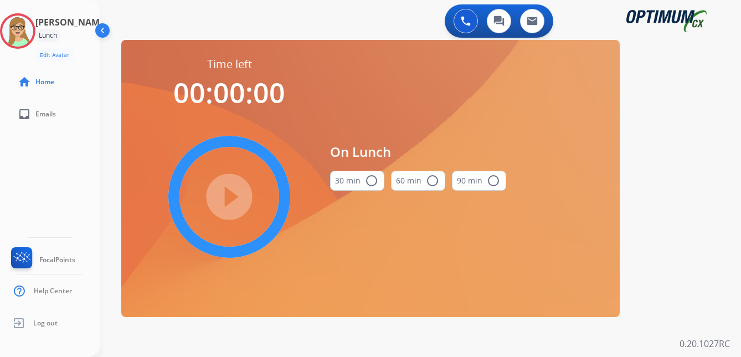
drag, startPoint x: 370, startPoint y: 181, endPoint x: 354, endPoint y: 184, distance: 16.4
click at [369, 181] on mat-icon "radio_button_unchecked" at bounding box center [371, 180] width 13 height 13
drag, startPoint x: 240, startPoint y: 194, endPoint x: 259, endPoint y: 244, distance: 53.3
click at [236, 195] on mat-icon "play_circle_filled" at bounding box center [229, 196] width 13 height 13
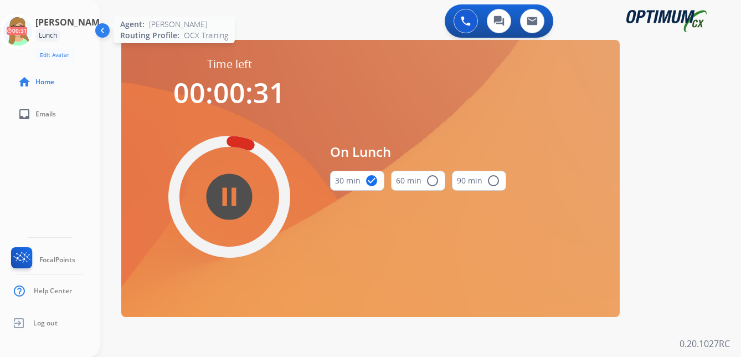
drag, startPoint x: 34, startPoint y: 35, endPoint x: 43, endPoint y: 39, distance: 9.7
click at [34, 35] on icon at bounding box center [18, 31] width 36 height 36
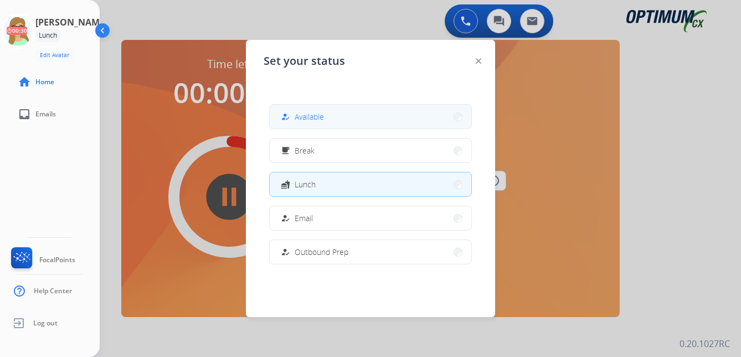
click at [314, 120] on span "Available" at bounding box center [309, 117] width 29 height 12
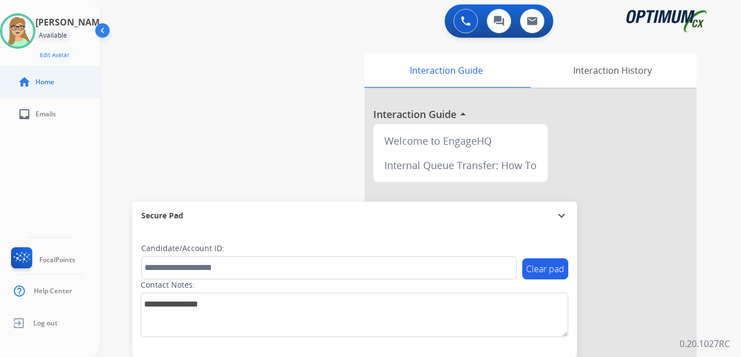
click at [12, 74] on link "home Home" at bounding box center [59, 81] width 100 height 31
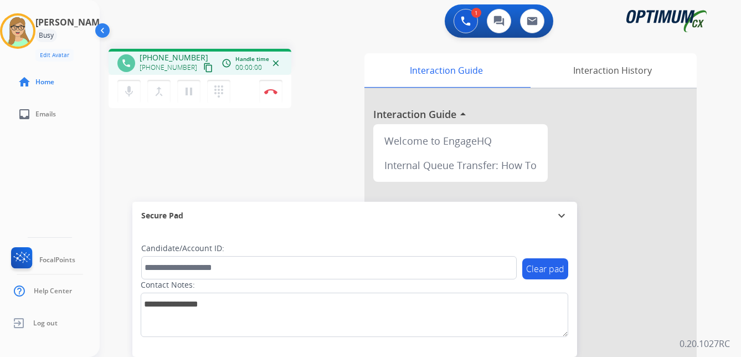
click at [203, 68] on mat-icon "content_copy" at bounding box center [208, 68] width 10 height 10
click at [272, 96] on button "Disconnect" at bounding box center [270, 91] width 23 height 23
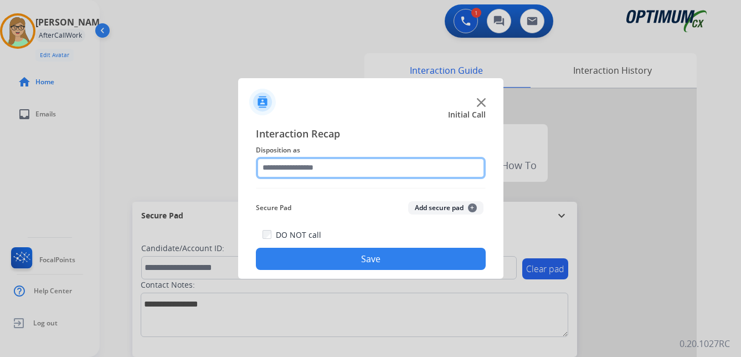
click at [318, 165] on input "text" at bounding box center [371, 168] width 230 height 22
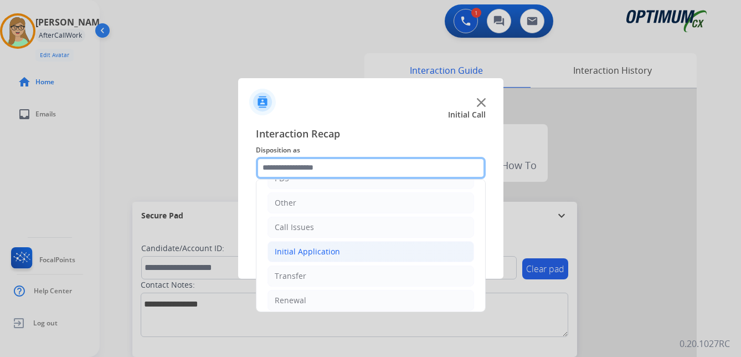
scroll to position [75, 0]
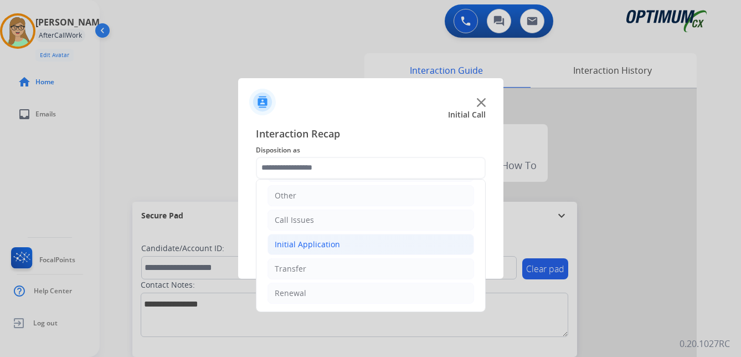
click at [307, 245] on div "Initial Application" at bounding box center [307, 244] width 65 height 11
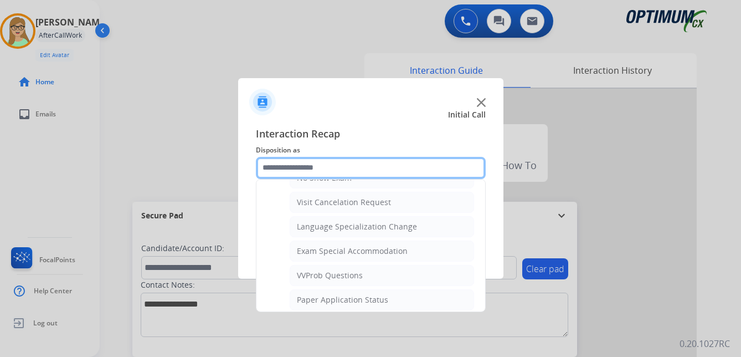
scroll to position [574, 0]
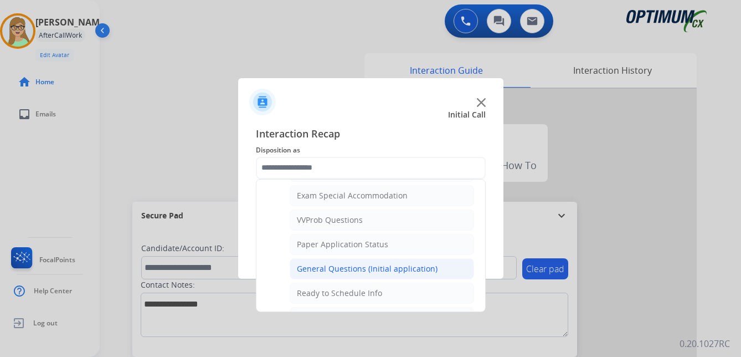
click at [334, 266] on div "General Questions (Initial application)" at bounding box center [367, 268] width 141 height 11
type input "**********"
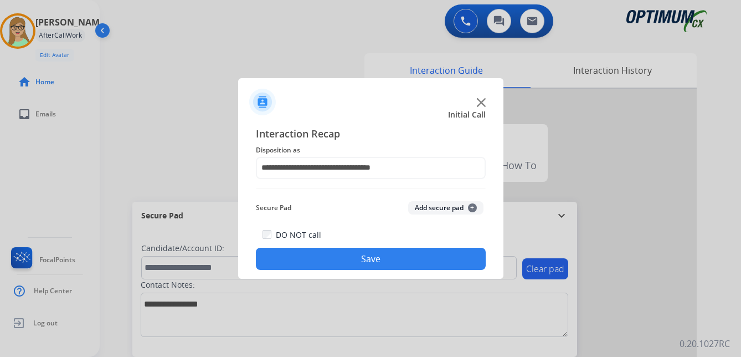
drag, startPoint x: 300, startPoint y: 259, endPoint x: 10, endPoint y: 231, distance: 291.1
click at [290, 258] on button "Save" at bounding box center [371, 259] width 230 height 22
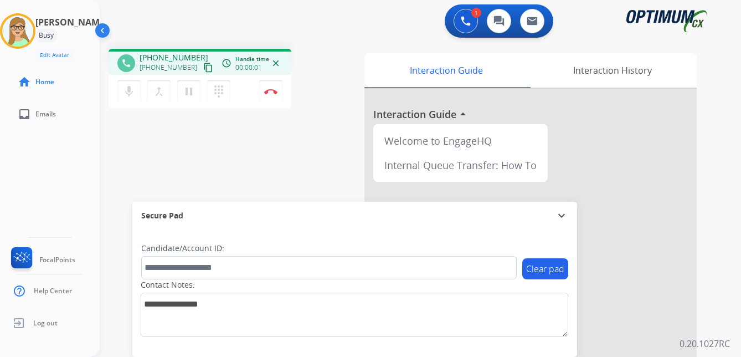
click at [203, 68] on mat-icon "content_copy" at bounding box center [208, 68] width 10 height 10
click at [269, 92] on img at bounding box center [270, 92] width 13 height 6
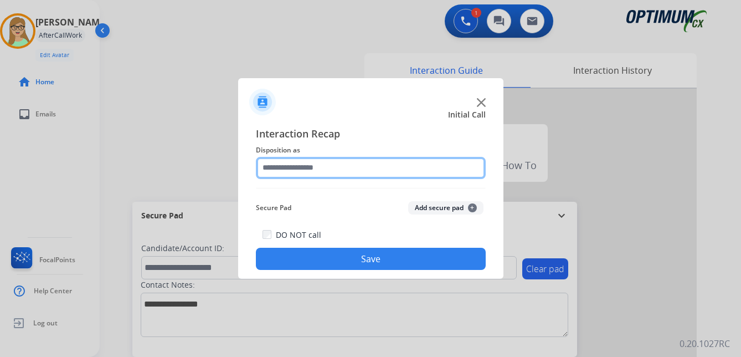
click at [309, 162] on input "text" at bounding box center [371, 168] width 230 height 22
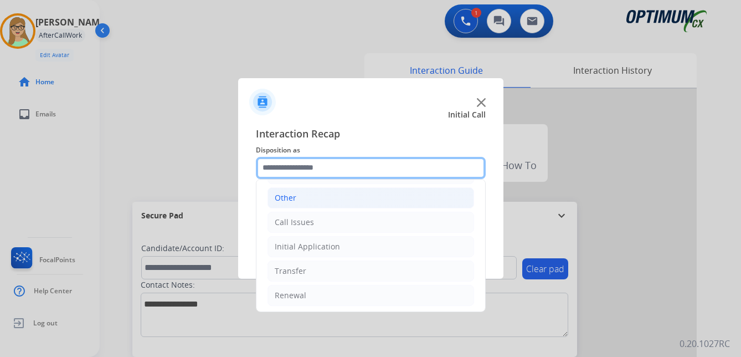
scroll to position [75, 0]
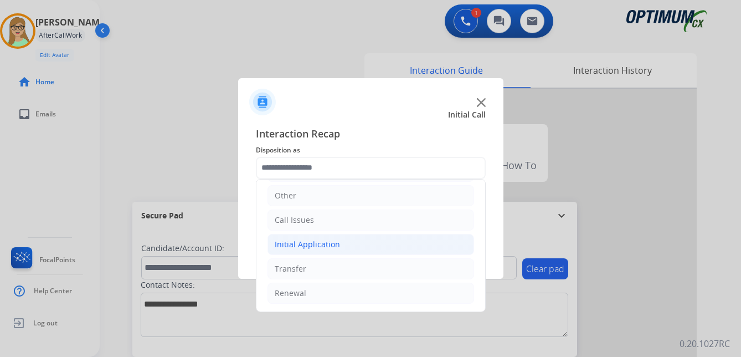
click at [320, 241] on div "Initial Application" at bounding box center [307, 244] width 65 height 11
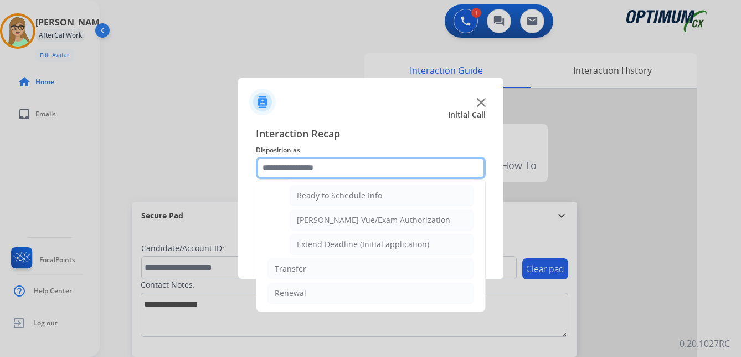
scroll to position [616, 0]
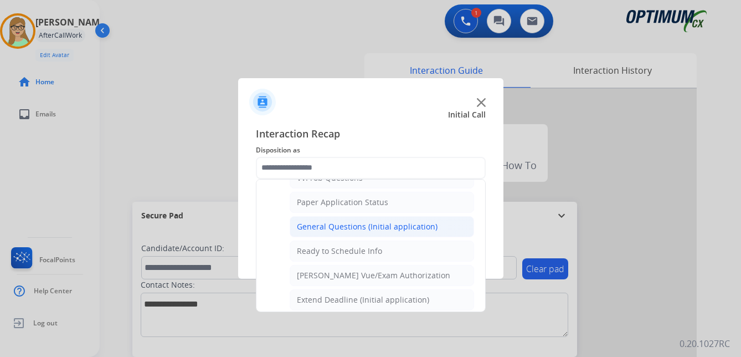
click at [336, 222] on div "General Questions (Initial application)" at bounding box center [367, 226] width 141 height 11
type input "**********"
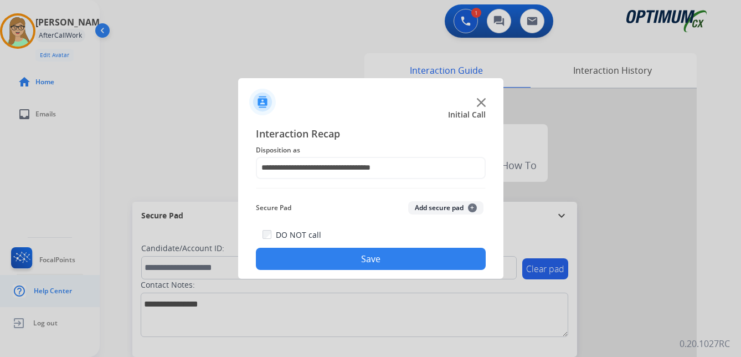
drag, startPoint x: 316, startPoint y: 255, endPoint x: 53, endPoint y: 275, distance: 264.5
click at [315, 255] on button "Save" at bounding box center [371, 259] width 230 height 22
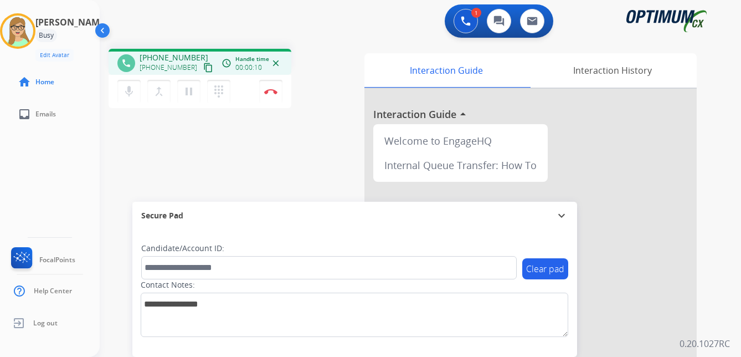
drag, startPoint x: 197, startPoint y: 69, endPoint x: 115, endPoint y: 85, distance: 83.5
click at [203, 69] on mat-icon "content_copy" at bounding box center [208, 68] width 10 height 10
click at [271, 91] on img at bounding box center [270, 92] width 13 height 6
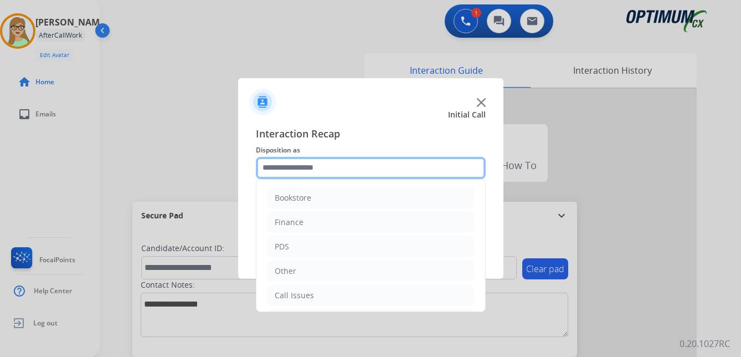
click at [299, 168] on input "text" at bounding box center [371, 168] width 230 height 22
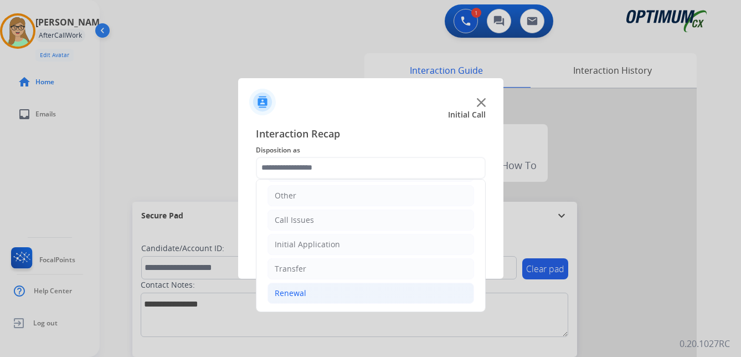
click at [291, 294] on div "Renewal" at bounding box center [291, 293] width 32 height 11
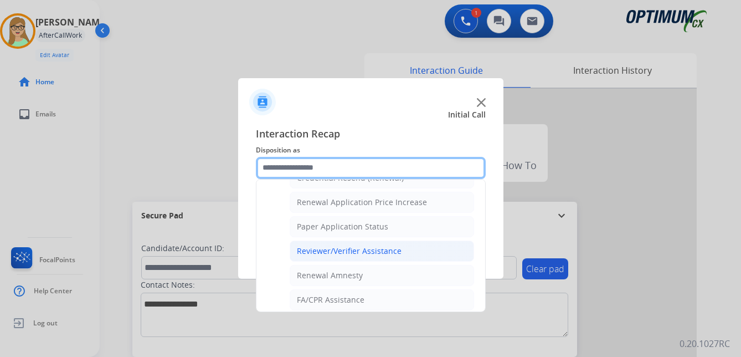
scroll to position [317, 0]
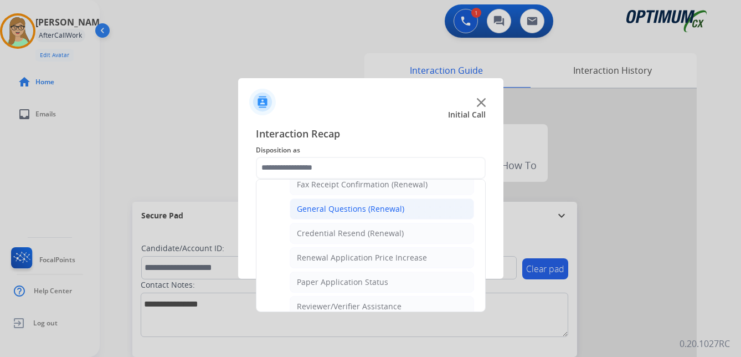
click at [334, 211] on div "General Questions (Renewal)" at bounding box center [351, 208] width 108 height 11
type input "**********"
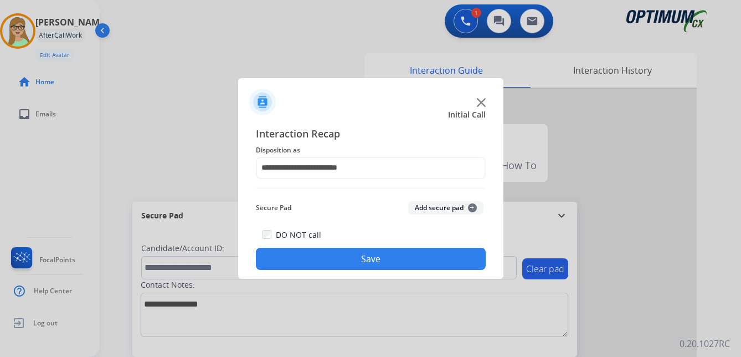
drag, startPoint x: 309, startPoint y: 258, endPoint x: 40, endPoint y: 195, distance: 276.2
click at [305, 258] on button "Save" at bounding box center [371, 259] width 230 height 22
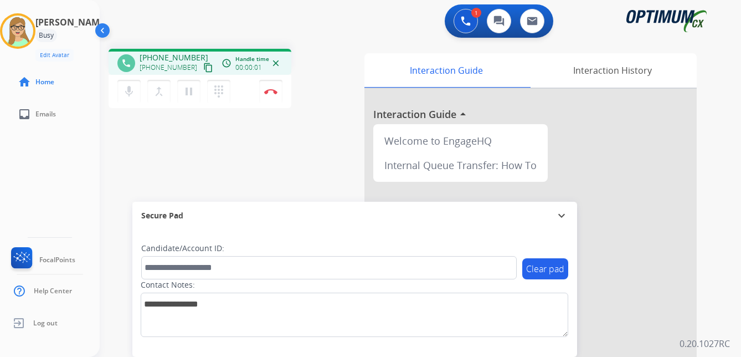
click at [203, 65] on mat-icon "content_copy" at bounding box center [208, 68] width 10 height 10
click at [274, 89] on img at bounding box center [270, 92] width 13 height 6
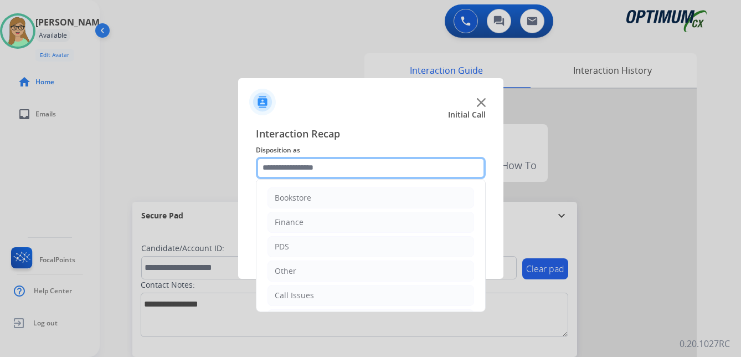
click at [311, 171] on input "text" at bounding box center [371, 168] width 230 height 22
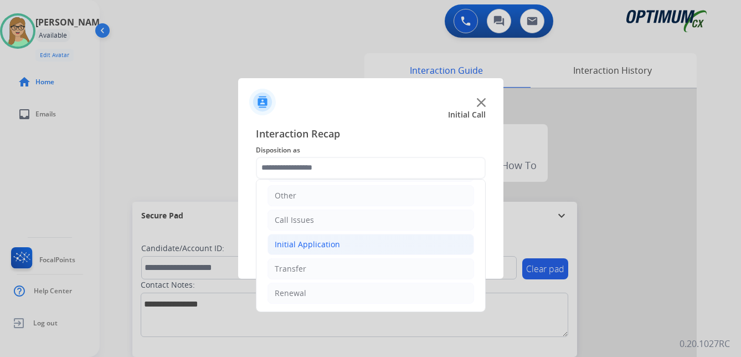
click at [321, 245] on div "Initial Application" at bounding box center [307, 244] width 65 height 11
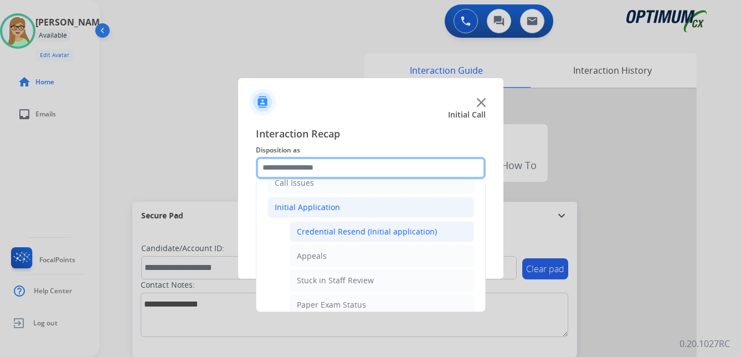
scroll to position [131, 0]
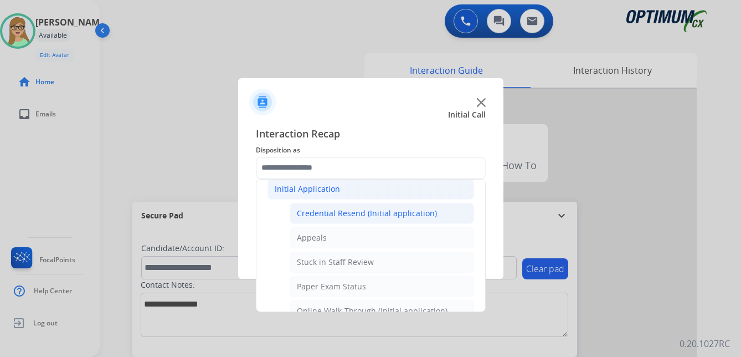
click at [360, 209] on div "Credential Resend (Initial application)" at bounding box center [367, 213] width 140 height 11
type input "**********"
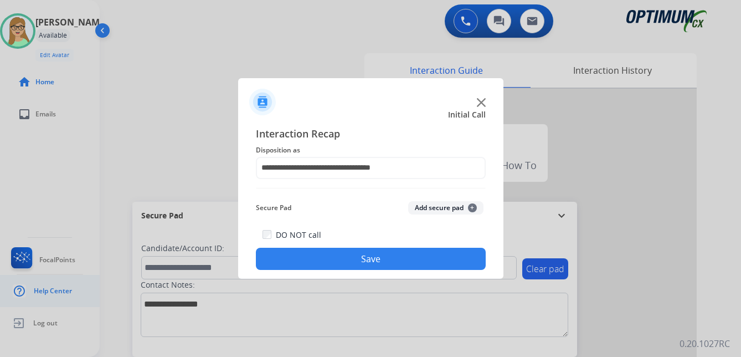
drag, startPoint x: 334, startPoint y: 263, endPoint x: 64, endPoint y: 275, distance: 270.2
click at [334, 263] on button "Save" at bounding box center [371, 259] width 230 height 22
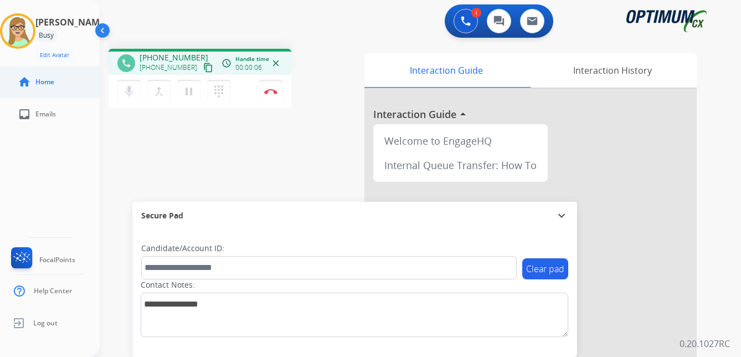
click at [16, 70] on link "home Home" at bounding box center [59, 81] width 100 height 31
click at [203, 67] on mat-icon "content_copy" at bounding box center [208, 68] width 10 height 10
click at [267, 94] on img at bounding box center [270, 92] width 13 height 6
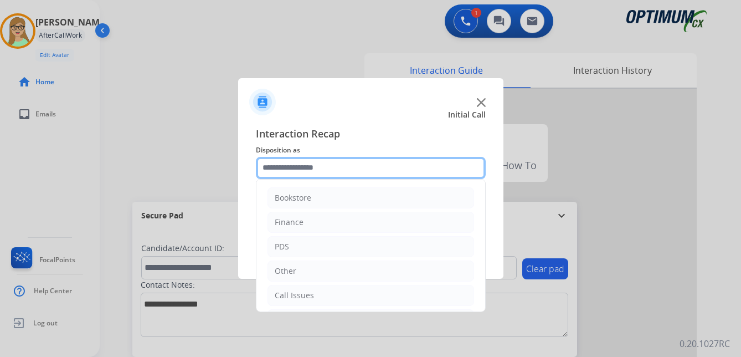
click at [311, 166] on input "text" at bounding box center [371, 168] width 230 height 22
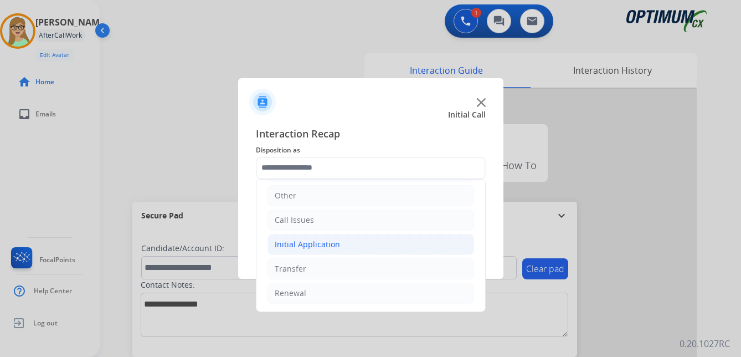
click at [311, 242] on div "Initial Application" at bounding box center [307, 244] width 65 height 11
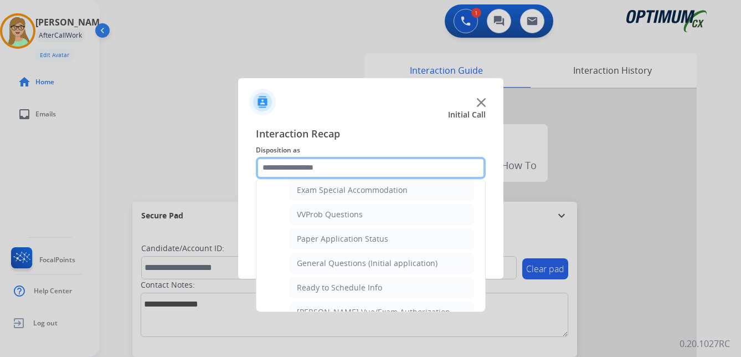
scroll to position [561, 0]
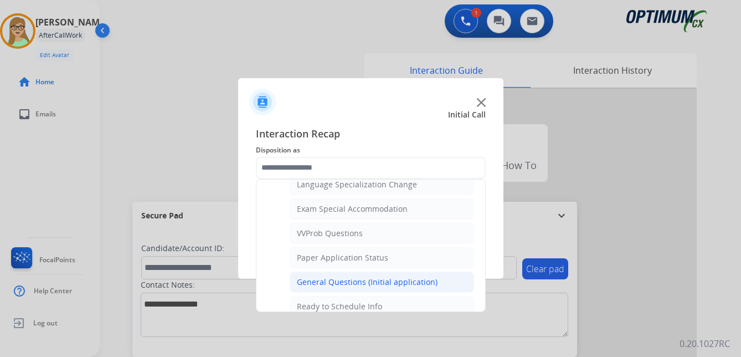
click at [336, 278] on div "General Questions (Initial application)" at bounding box center [367, 282] width 141 height 11
type input "**********"
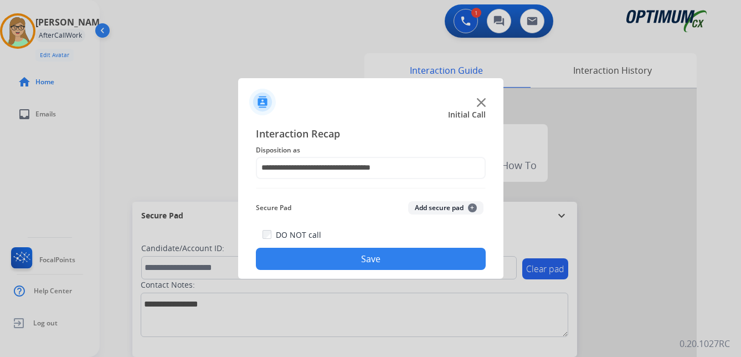
click at [330, 254] on button "Save" at bounding box center [371, 259] width 230 height 22
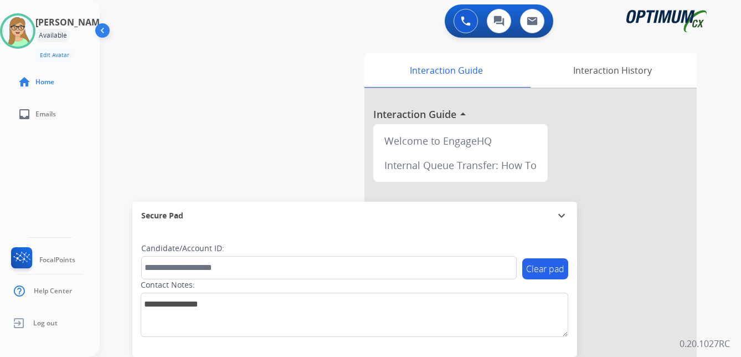
drag, startPoint x: 21, startPoint y: 43, endPoint x: 14, endPoint y: 49, distance: 9.4
click at [21, 43] on img at bounding box center [17, 31] width 31 height 31
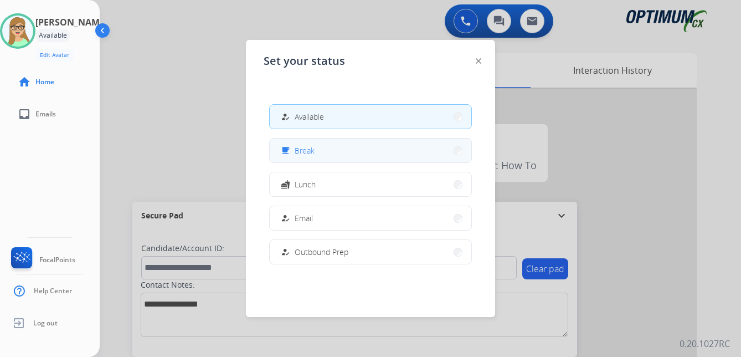
click at [303, 152] on span "Break" at bounding box center [305, 151] width 20 height 12
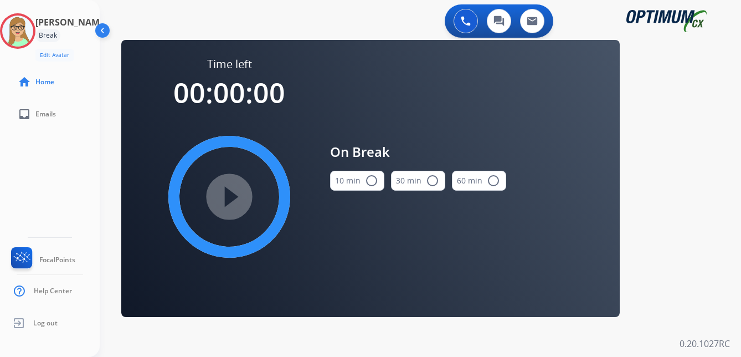
drag, startPoint x: 375, startPoint y: 179, endPoint x: 317, endPoint y: 179, distance: 58.2
click at [375, 179] on mat-icon "radio_button_unchecked" at bounding box center [371, 180] width 13 height 13
click at [236, 192] on mat-icon "play_circle_filled" at bounding box center [229, 196] width 13 height 13
click at [12, 141] on div "Patricia Break Edit Avatar 10:25 Agent: Patricia Routing Profile: OCX Training …" at bounding box center [50, 178] width 100 height 357
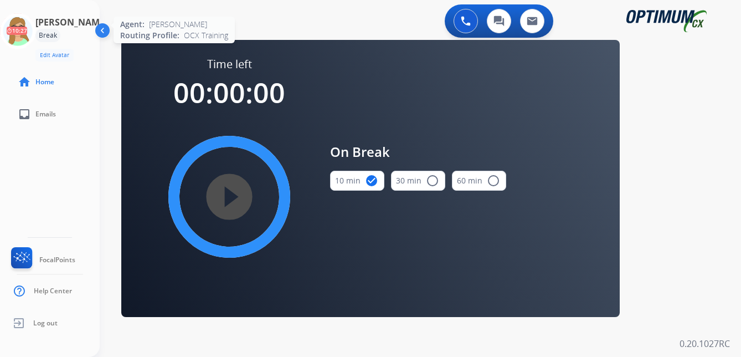
click at [25, 23] on icon at bounding box center [18, 31] width 36 height 36
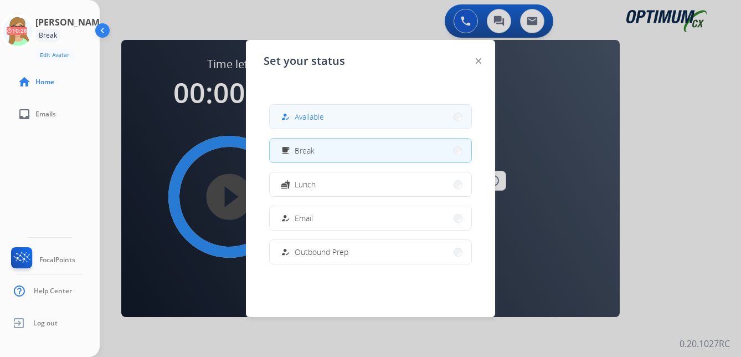
click at [304, 114] on span "Available" at bounding box center [309, 117] width 29 height 12
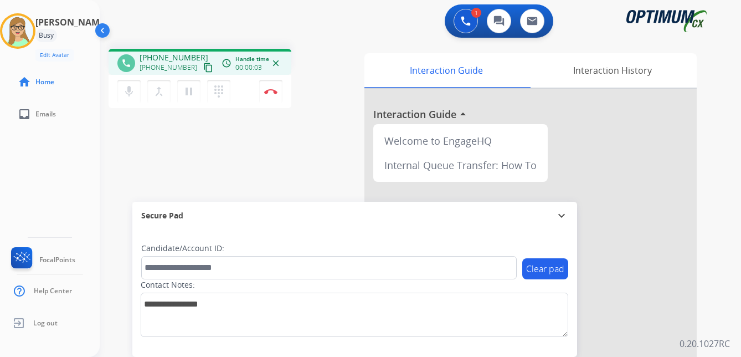
click at [110, 163] on div "phone +19188091654 +19188091654 content_copy access_time Call metrics Queue 00:…" at bounding box center [407, 271] width 615 height 462
drag, startPoint x: 196, startPoint y: 66, endPoint x: 168, endPoint y: 75, distance: 29.3
click at [203, 66] on mat-icon "content_copy" at bounding box center [208, 68] width 10 height 10
click at [271, 91] on img at bounding box center [270, 92] width 13 height 6
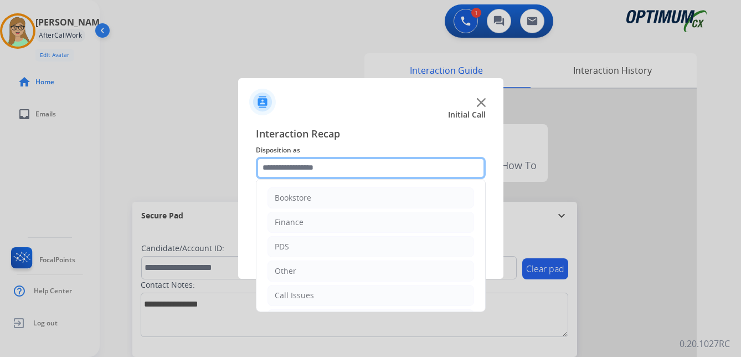
click at [270, 165] on input "text" at bounding box center [371, 168] width 230 height 22
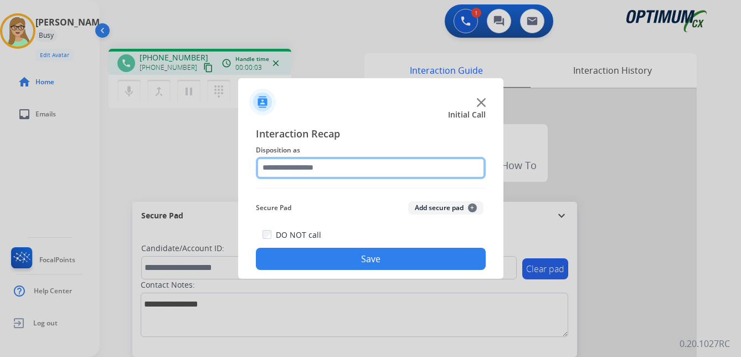
click at [309, 175] on input "text" at bounding box center [371, 168] width 230 height 22
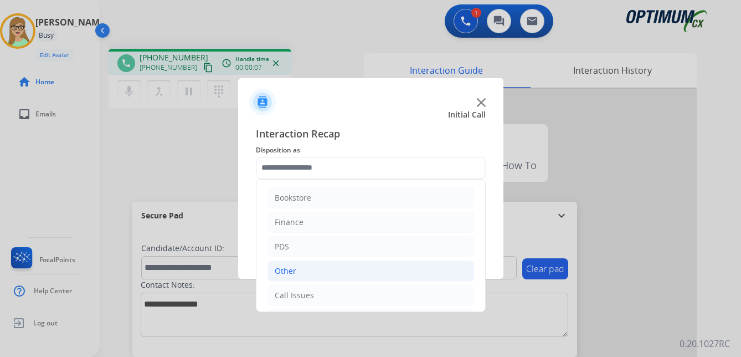
click at [282, 270] on div "Other" at bounding box center [286, 270] width 22 height 11
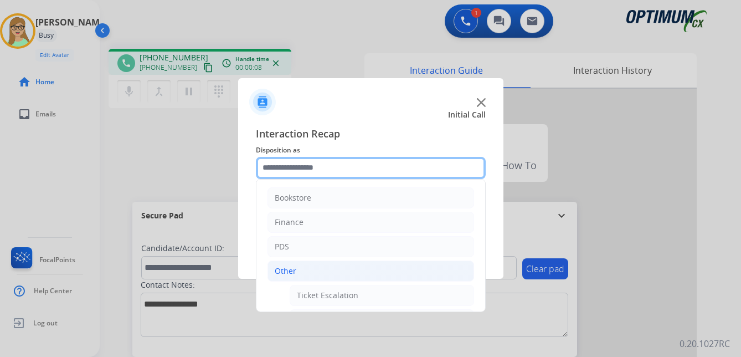
scroll to position [55, 0]
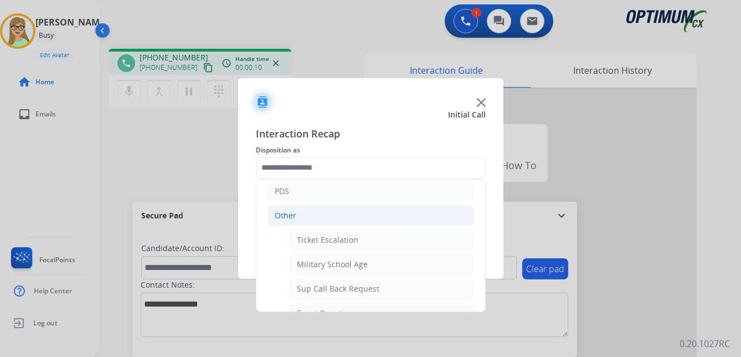
click at [284, 216] on div "Other" at bounding box center [286, 215] width 22 height 11
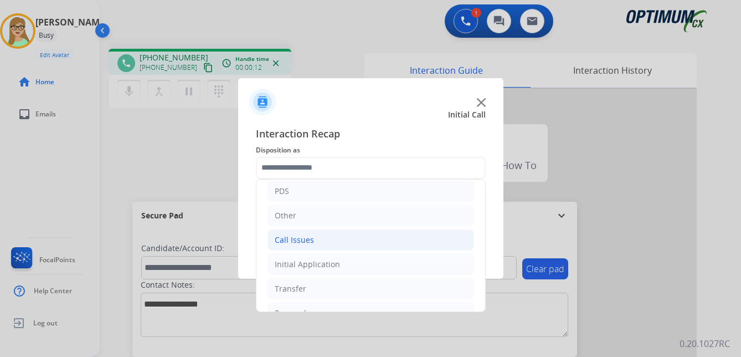
click at [298, 243] on div "Call Issues" at bounding box center [294, 239] width 39 height 11
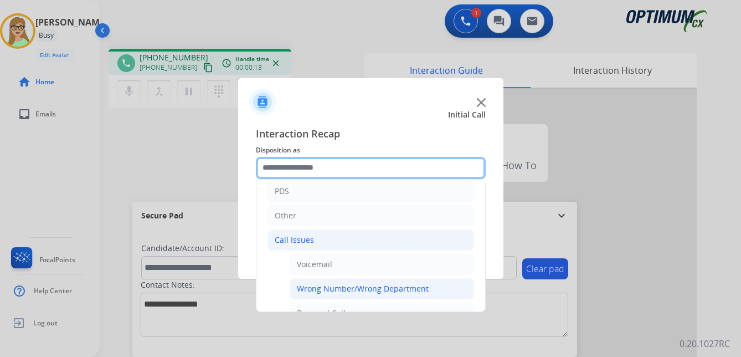
scroll to position [111, 0]
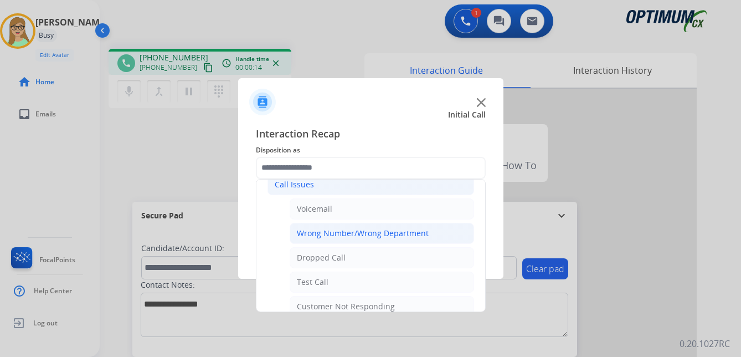
click at [358, 239] on li "Wrong Number/Wrong Department" at bounding box center [382, 233] width 185 height 21
type input "**********"
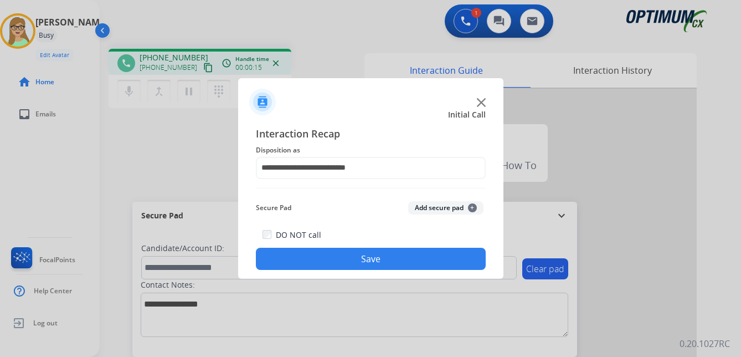
click at [338, 267] on button "Save" at bounding box center [371, 259] width 230 height 22
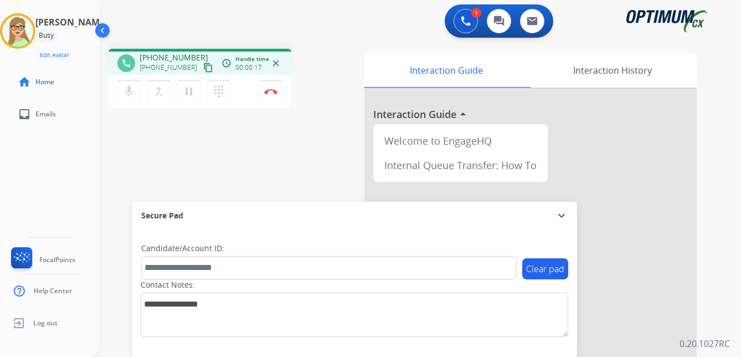
drag, startPoint x: 195, startPoint y: 69, endPoint x: 3, endPoint y: 157, distance: 210.8
click at [203, 71] on mat-icon "content_copy" at bounding box center [208, 68] width 10 height 10
click at [273, 91] on img at bounding box center [270, 92] width 13 height 6
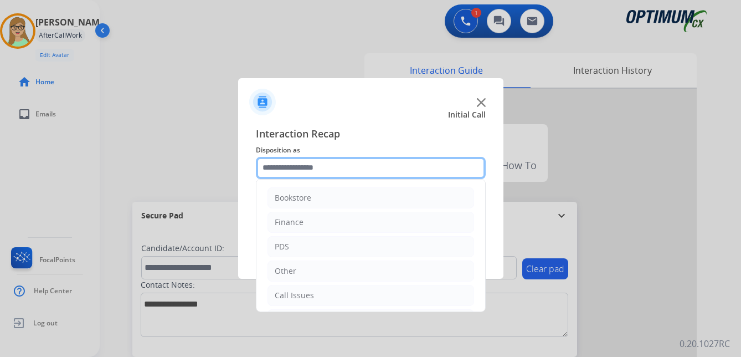
click at [310, 168] on input "text" at bounding box center [371, 168] width 230 height 22
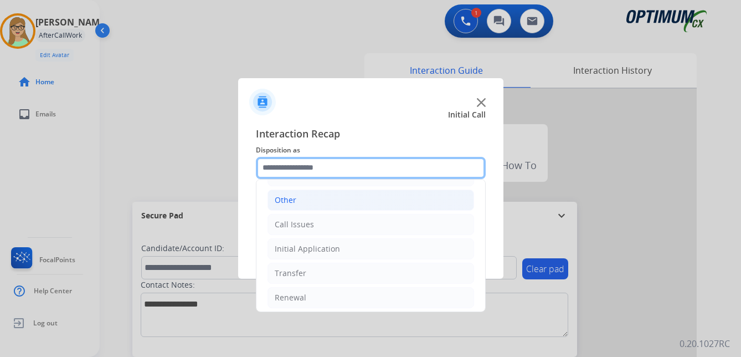
scroll to position [75, 0]
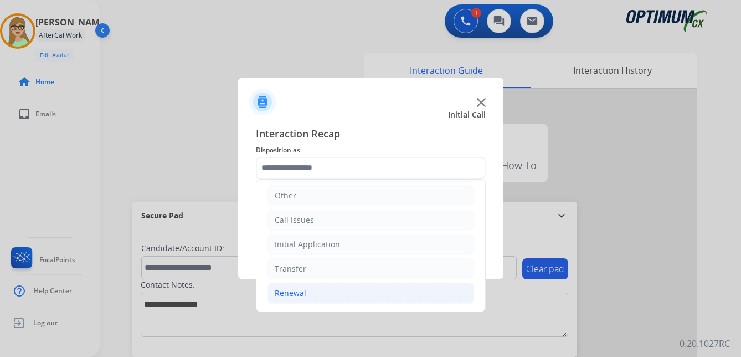
click at [295, 291] on div "Renewal" at bounding box center [291, 293] width 32 height 11
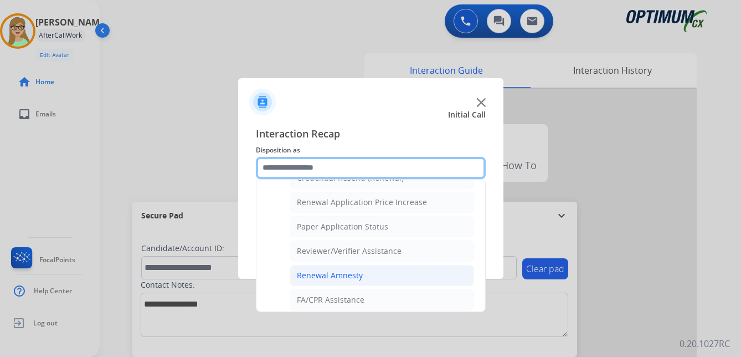
scroll to position [317, 0]
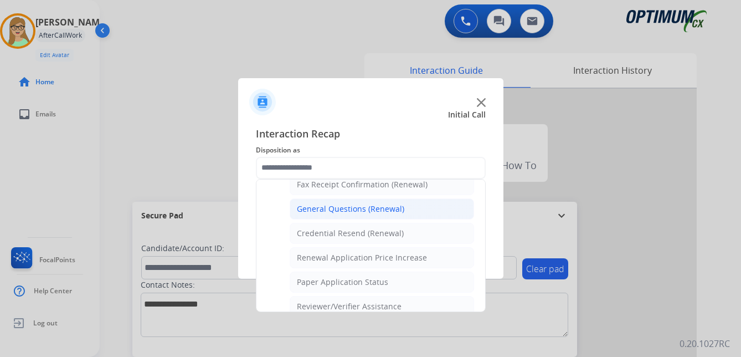
click at [345, 206] on div "General Questions (Renewal)" at bounding box center [351, 208] width 108 height 11
type input "**********"
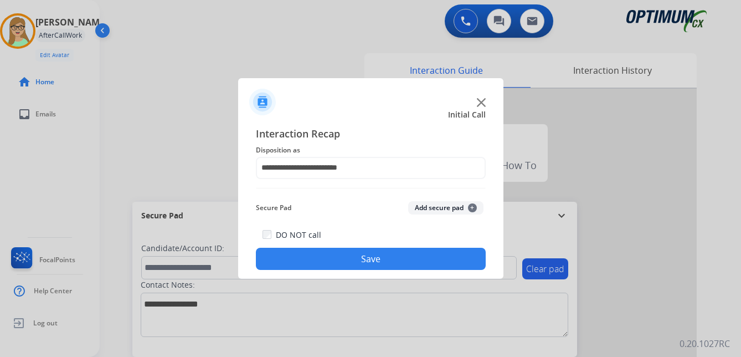
click at [292, 250] on button "Save" at bounding box center [371, 259] width 230 height 22
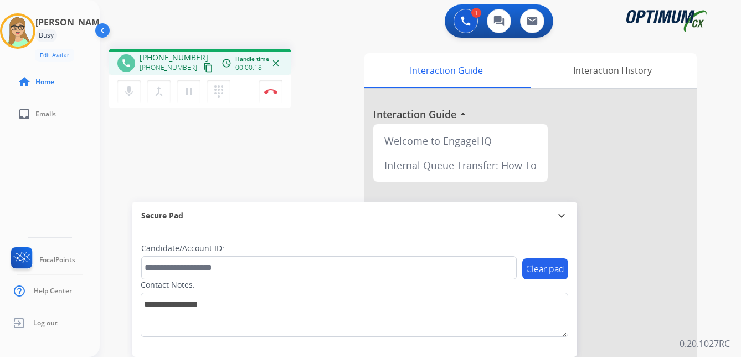
click at [345, 42] on div "phone +16319434767 +16319434767 content_copy access_time Call metrics Queue 00:…" at bounding box center [407, 271] width 615 height 462
click at [203, 67] on mat-icon "content_copy" at bounding box center [208, 68] width 10 height 10
click at [273, 89] on img at bounding box center [270, 92] width 13 height 6
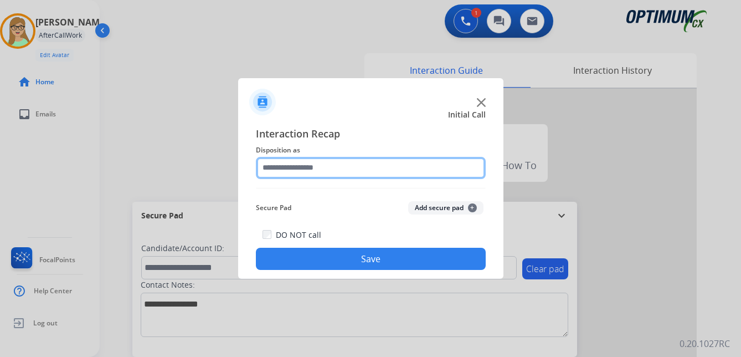
click at [308, 166] on input "text" at bounding box center [371, 168] width 230 height 22
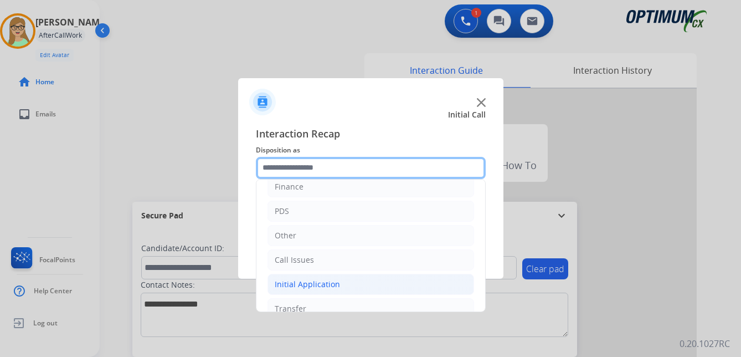
scroll to position [75, 0]
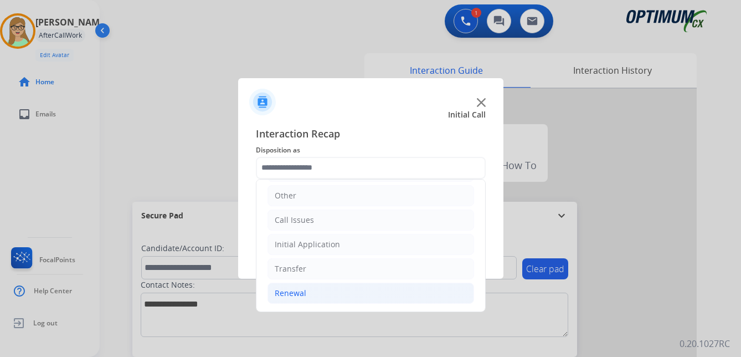
click at [293, 294] on div "Renewal" at bounding box center [291, 293] width 32 height 11
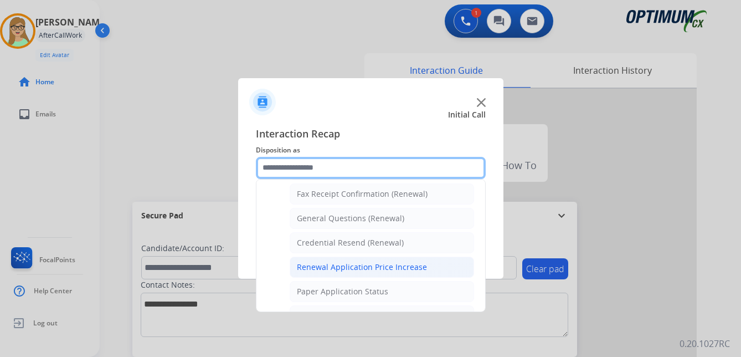
scroll to position [297, 0]
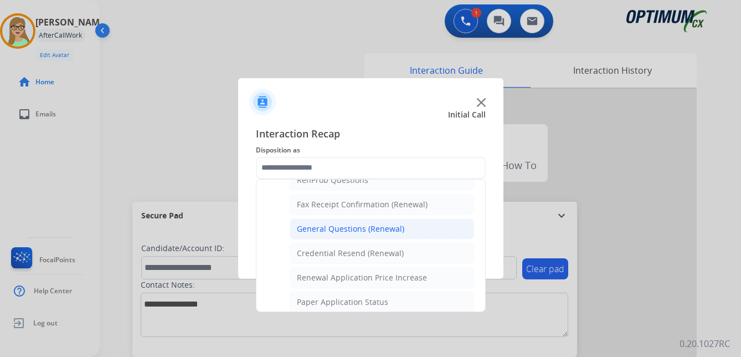
click at [329, 236] on li "General Questions (Renewal)" at bounding box center [382, 228] width 185 height 21
type input "**********"
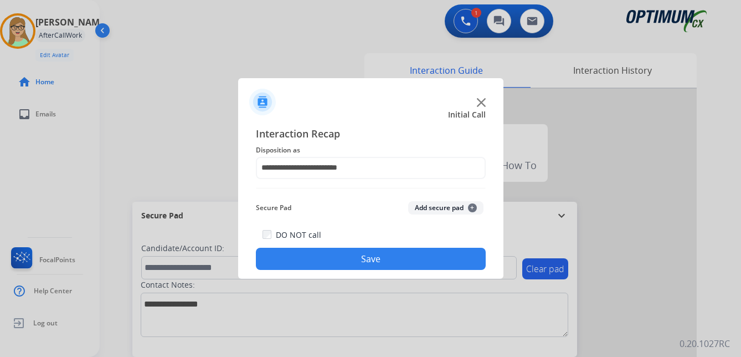
drag, startPoint x: 323, startPoint y: 267, endPoint x: 300, endPoint y: 306, distance: 45.4
click at [321, 267] on button "Save" at bounding box center [371, 259] width 230 height 22
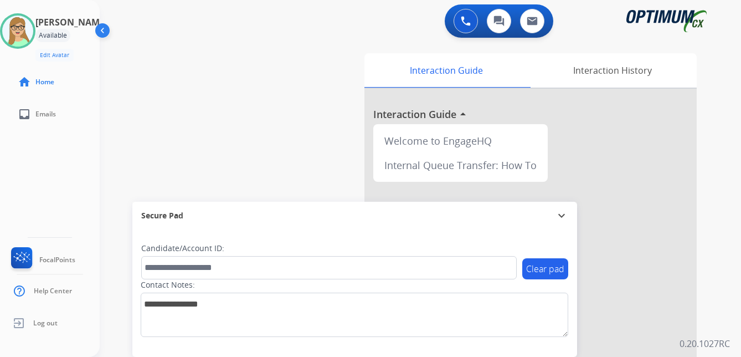
click at [50, 172] on div "Patricia Available Edit Avatar Agent: Patricia Routing Profile: OCX Training ho…" at bounding box center [50, 178] width 100 height 357
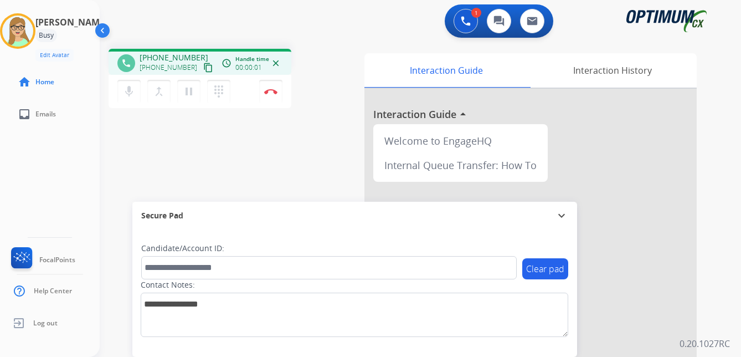
click at [43, 170] on div "Patricia Busy Edit Avatar Agent: Patricia Routing Profile: OCX Training home Ho…" at bounding box center [50, 178] width 100 height 357
drag, startPoint x: 197, startPoint y: 66, endPoint x: 4, endPoint y: 136, distance: 205.4
click at [175, 74] on div "phone +13618162761 +13618162761 content_copy access_time Call metrics Queue 00:…" at bounding box center [200, 62] width 183 height 26
click at [203, 68] on mat-icon "content_copy" at bounding box center [208, 68] width 10 height 10
click at [203, 67] on mat-icon "content_copy" at bounding box center [208, 68] width 10 height 10
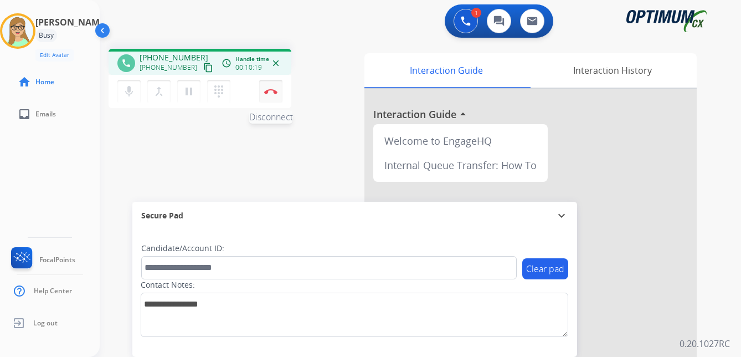
click at [273, 91] on img at bounding box center [270, 92] width 13 height 6
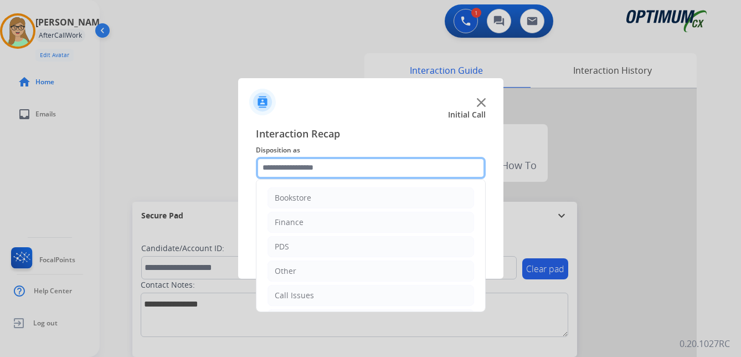
click at [296, 164] on input "text" at bounding box center [371, 168] width 230 height 22
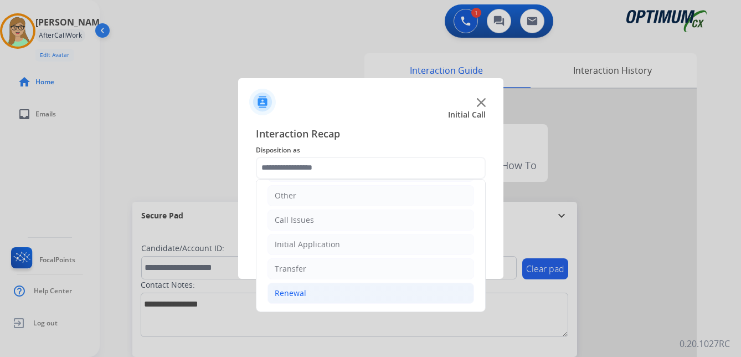
click at [293, 293] on div "Renewal" at bounding box center [291, 293] width 32 height 11
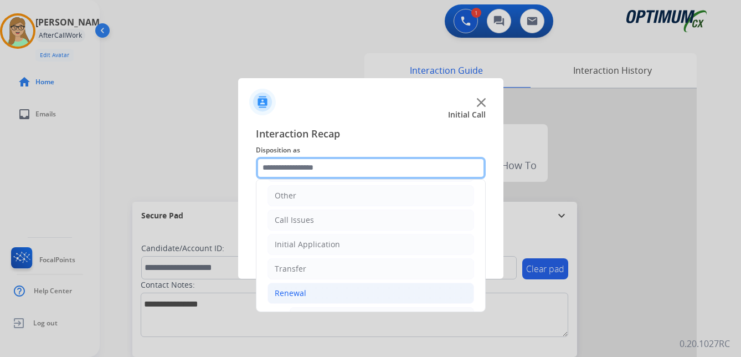
scroll to position [131, 0]
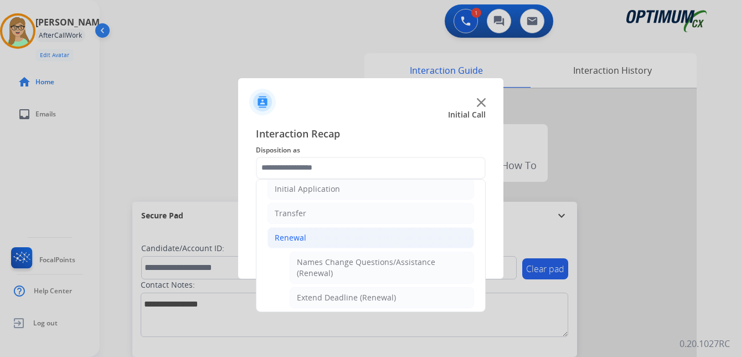
click at [300, 236] on div "Renewal" at bounding box center [291, 237] width 32 height 11
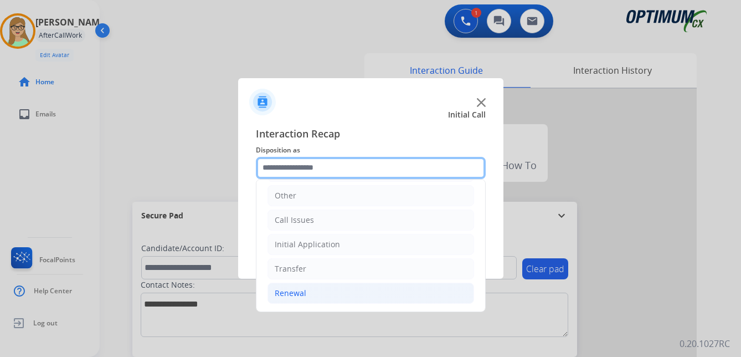
scroll to position [75, 0]
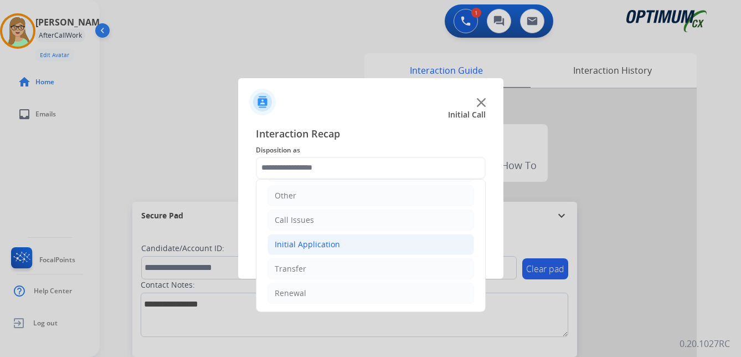
click at [314, 245] on div "Initial Application" at bounding box center [307, 244] width 65 height 11
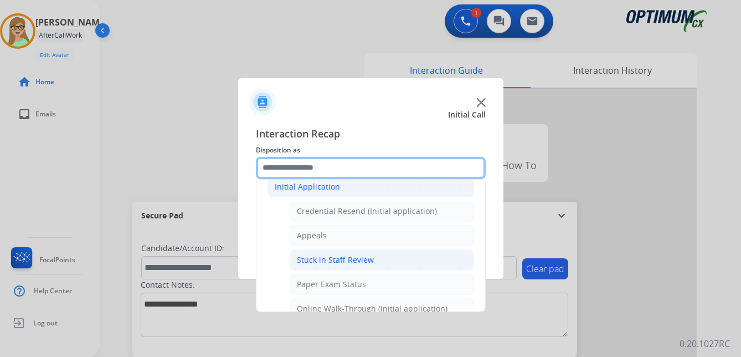
scroll to position [131, 0]
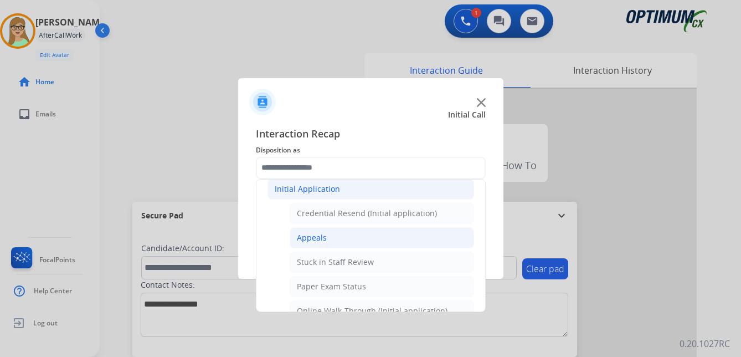
click at [321, 236] on div "Appeals" at bounding box center [312, 237] width 30 height 11
type input "*******"
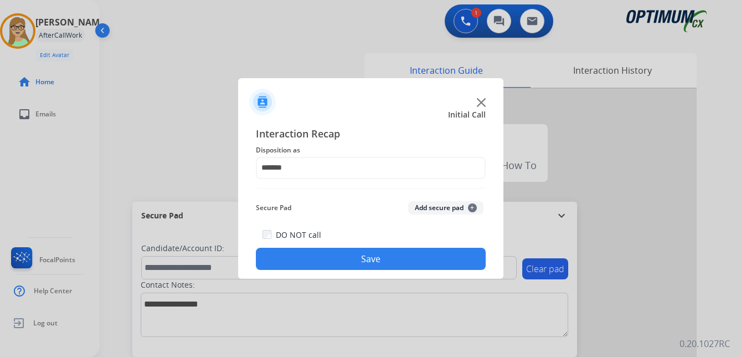
click at [330, 267] on button "Save" at bounding box center [371, 259] width 230 height 22
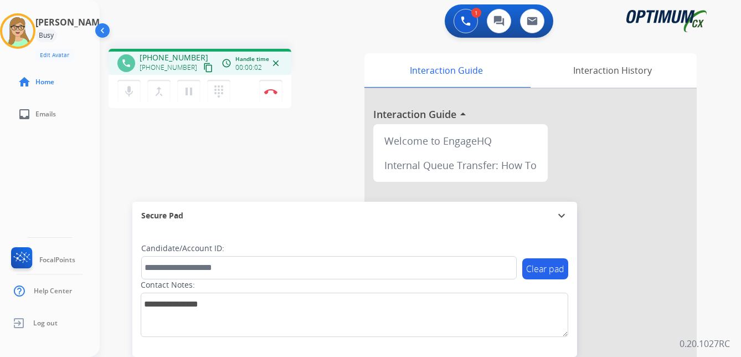
click at [21, 144] on div "Patricia Busy Edit Avatar Agent: Patricia Routing Profile: OCX Training home Ho…" at bounding box center [50, 178] width 100 height 357
drag, startPoint x: 198, startPoint y: 68, endPoint x: 1, endPoint y: 134, distance: 207.3
click at [203, 69] on mat-icon "content_copy" at bounding box center [208, 68] width 10 height 10
click at [268, 90] on img at bounding box center [270, 92] width 13 height 6
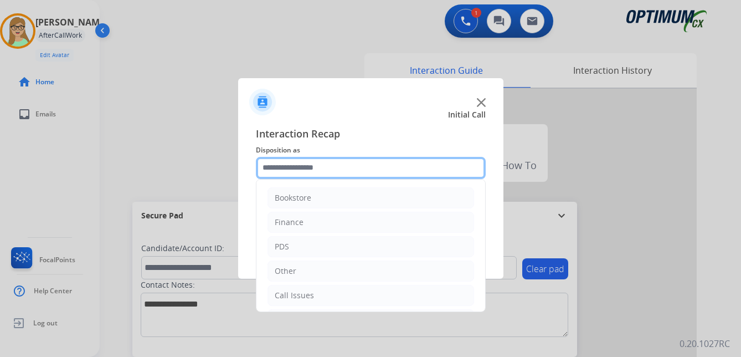
click at [308, 168] on input "text" at bounding box center [371, 168] width 230 height 22
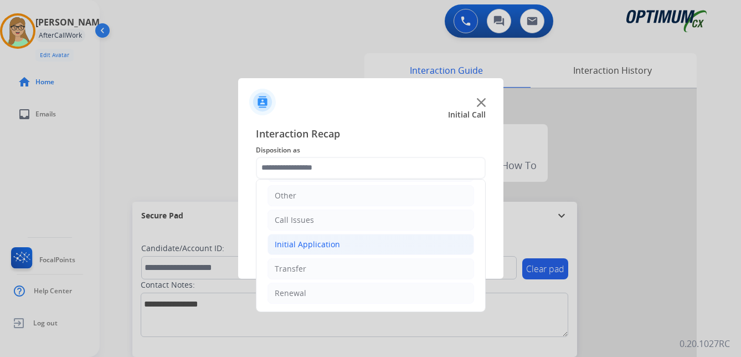
click at [319, 243] on div "Initial Application" at bounding box center [307, 244] width 65 height 11
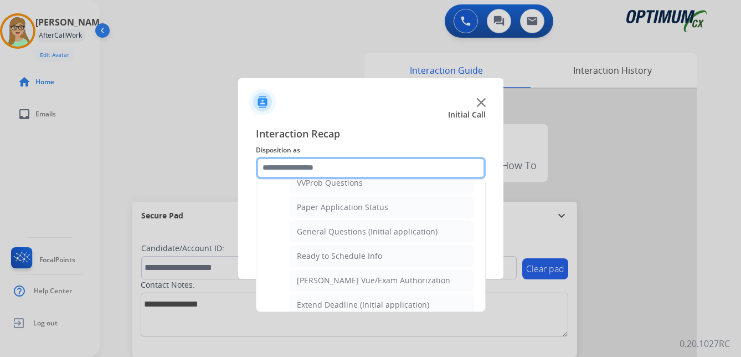
scroll to position [630, 0]
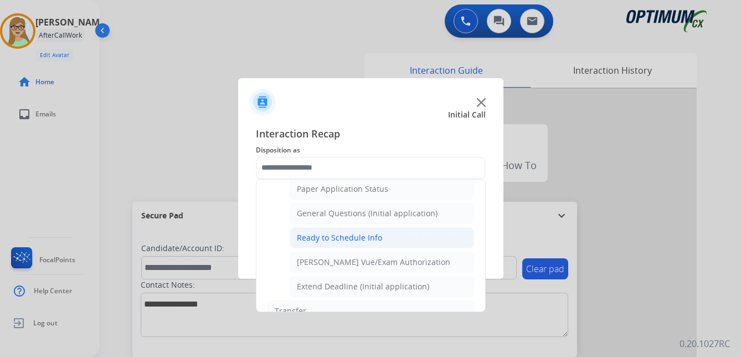
click at [344, 241] on div "Ready to Schedule Info" at bounding box center [339, 237] width 85 height 11
type input "**********"
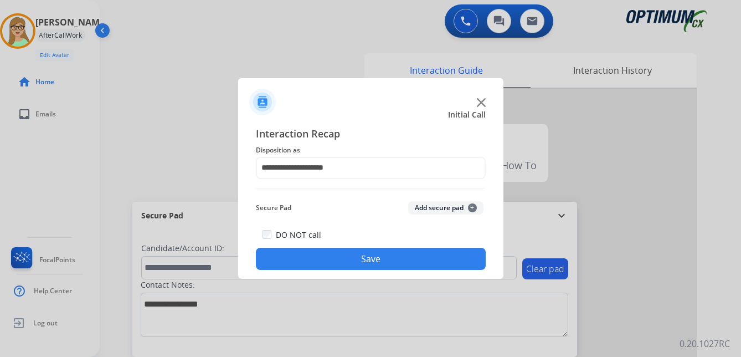
drag, startPoint x: 311, startPoint y: 255, endPoint x: 305, endPoint y: 255, distance: 6.6
click at [309, 255] on button "Save" at bounding box center [371, 259] width 230 height 22
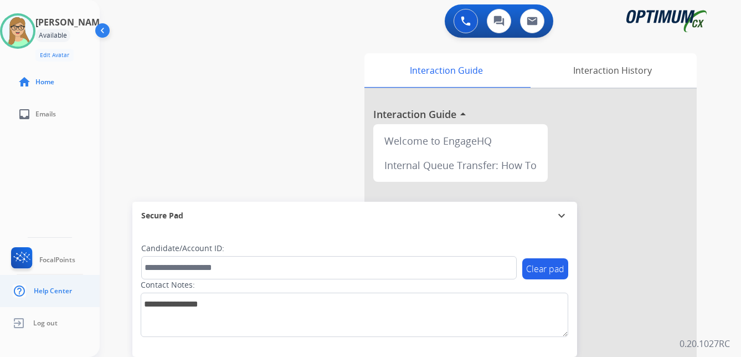
click at [81, 301] on ul "Help Center" at bounding box center [50, 291] width 100 height 32
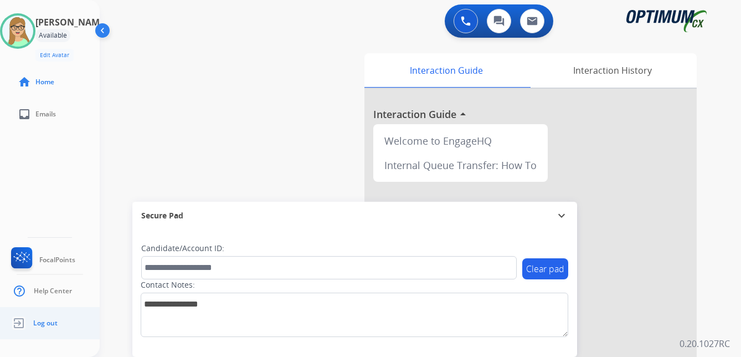
drag, startPoint x: 46, startPoint y: 325, endPoint x: 25, endPoint y: 321, distance: 21.3
click at [35, 324] on span "Log out" at bounding box center [45, 323] width 24 height 9
